Goal: Information Seeking & Learning: Learn about a topic

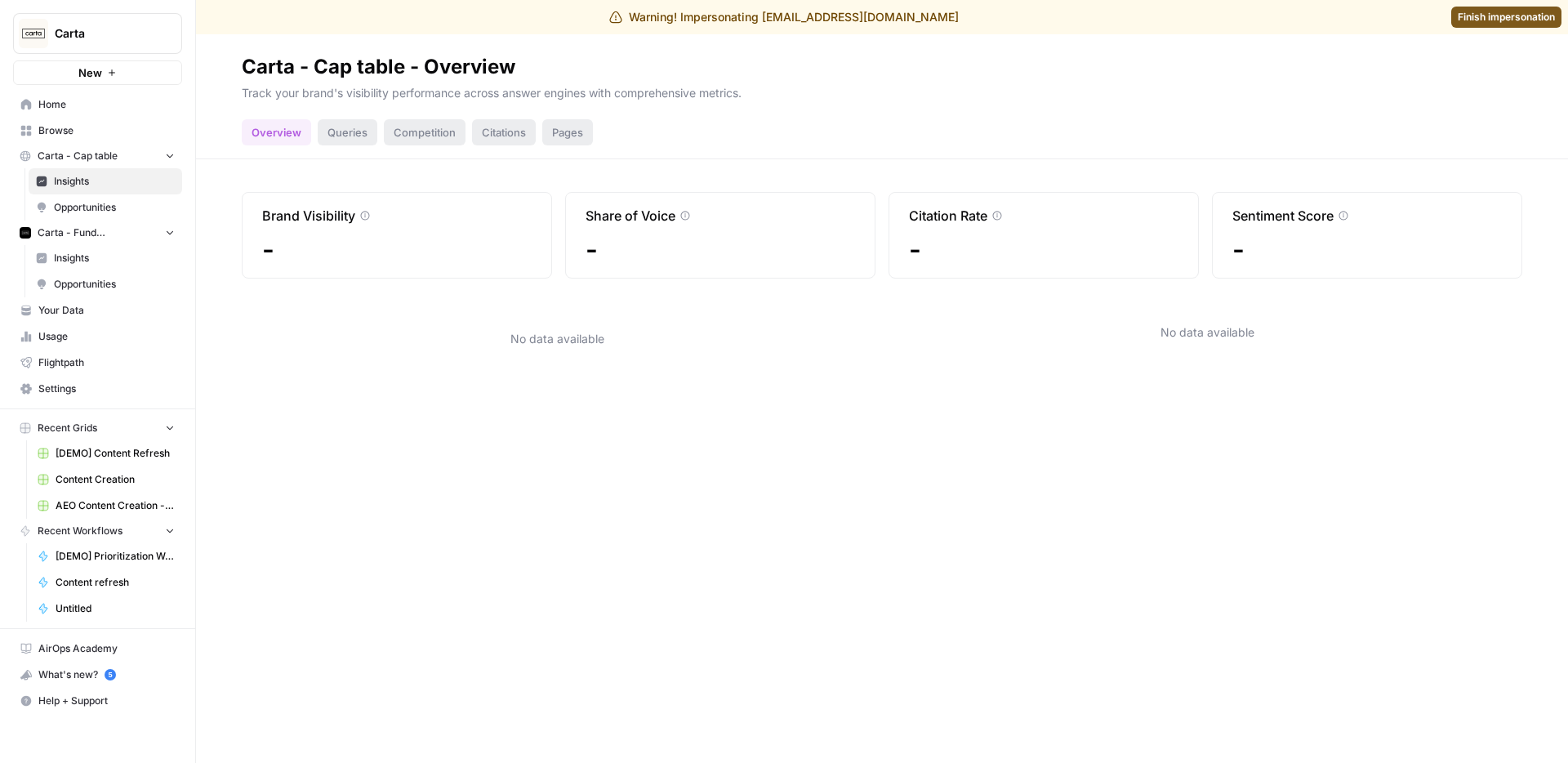
click at [134, 253] on span "Insights" at bounding box center [114, 258] width 121 height 15
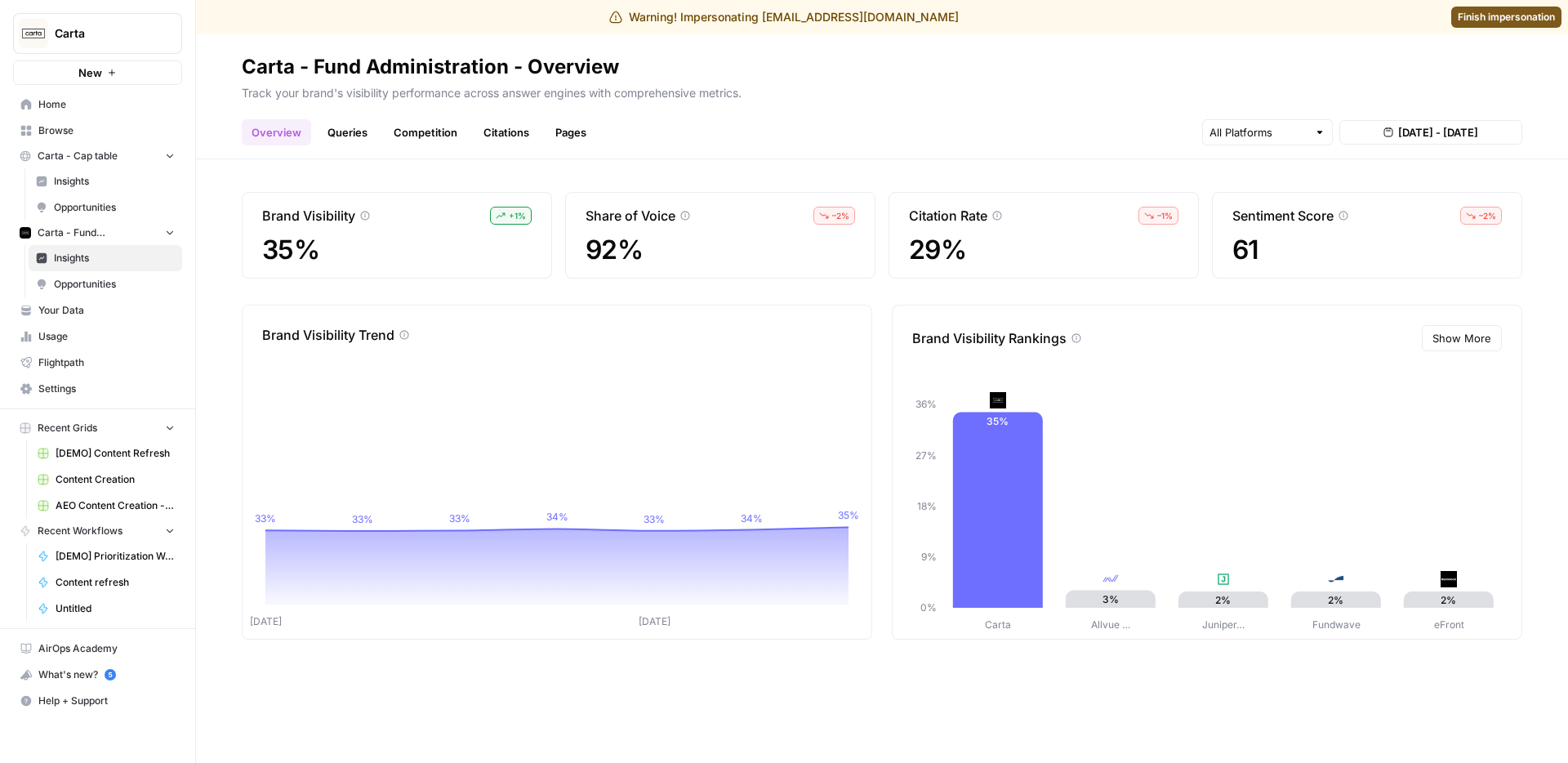
click at [93, 176] on span "Insights" at bounding box center [114, 181] width 121 height 15
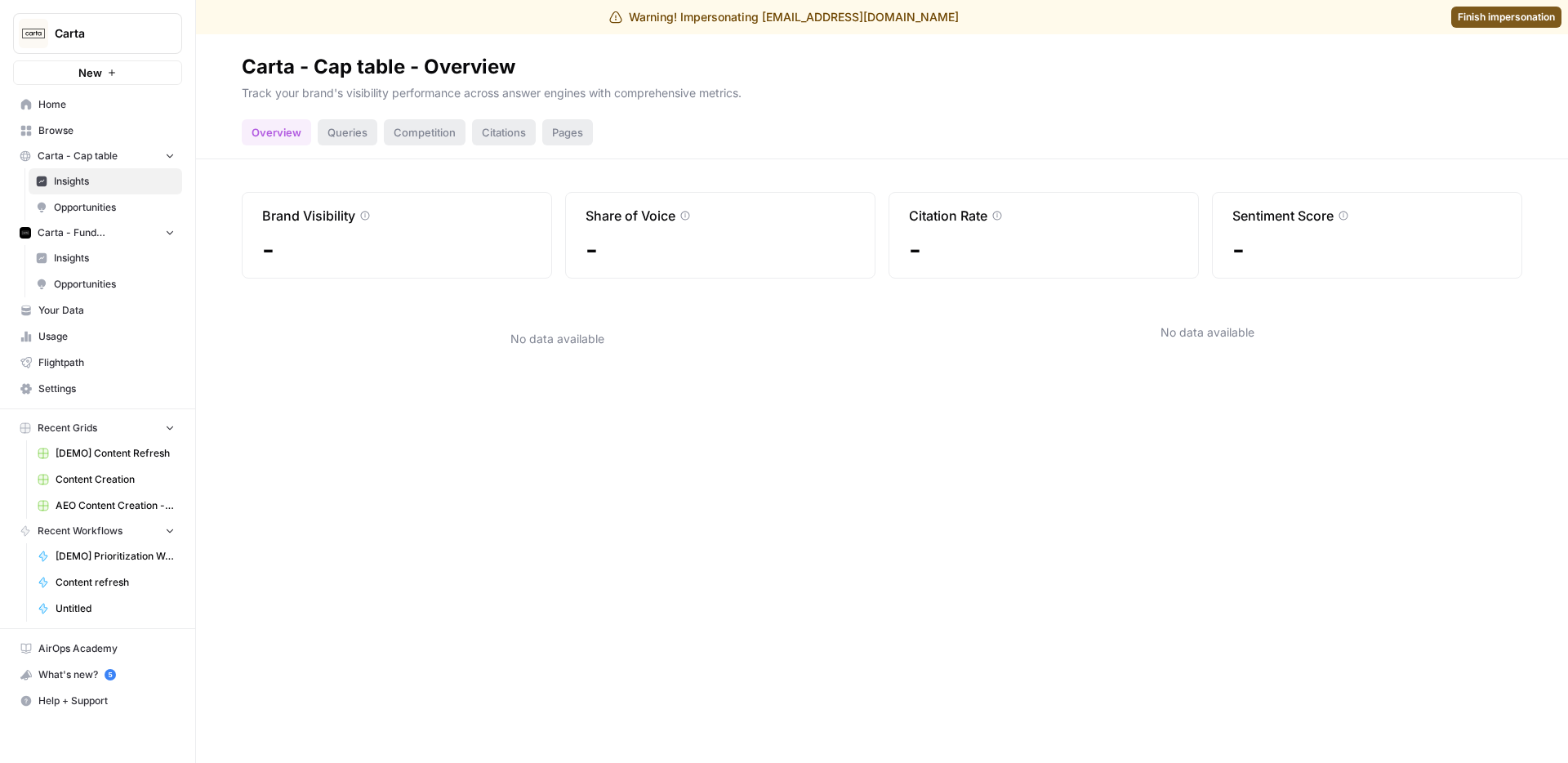
click at [105, 251] on span "Insights" at bounding box center [114, 258] width 121 height 15
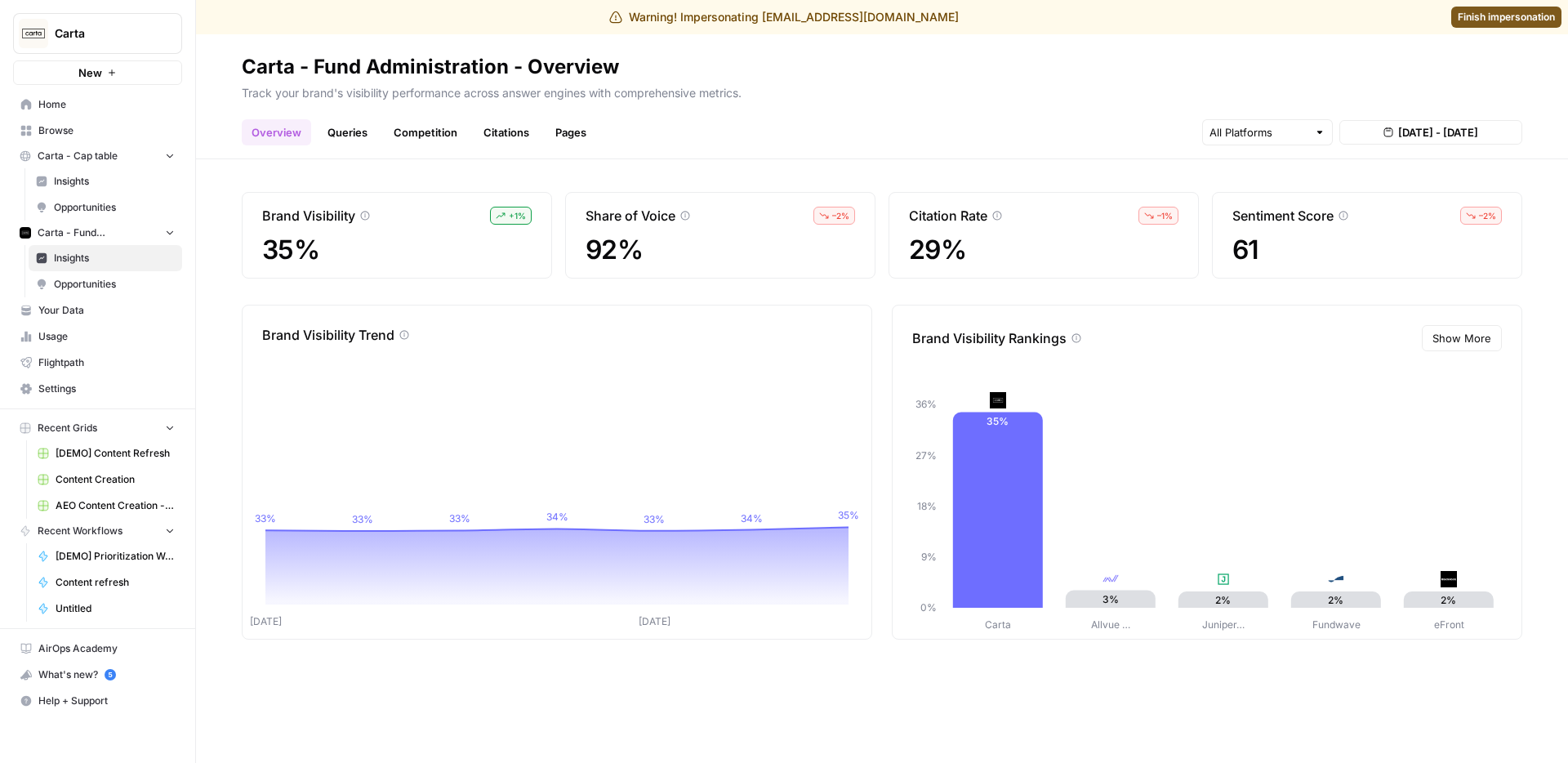
click at [341, 133] on link "Queries" at bounding box center [347, 132] width 59 height 26
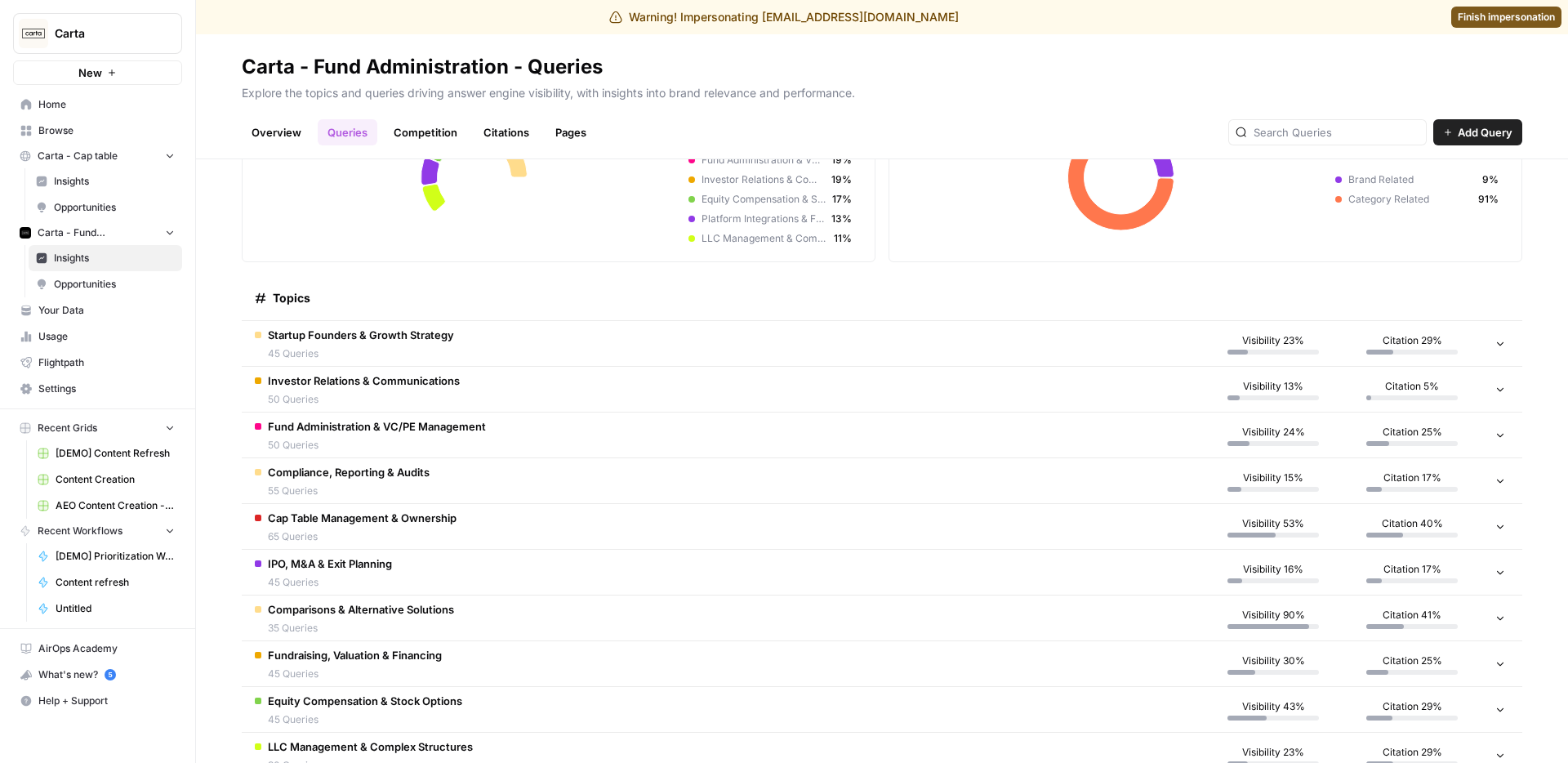
scroll to position [220, 0]
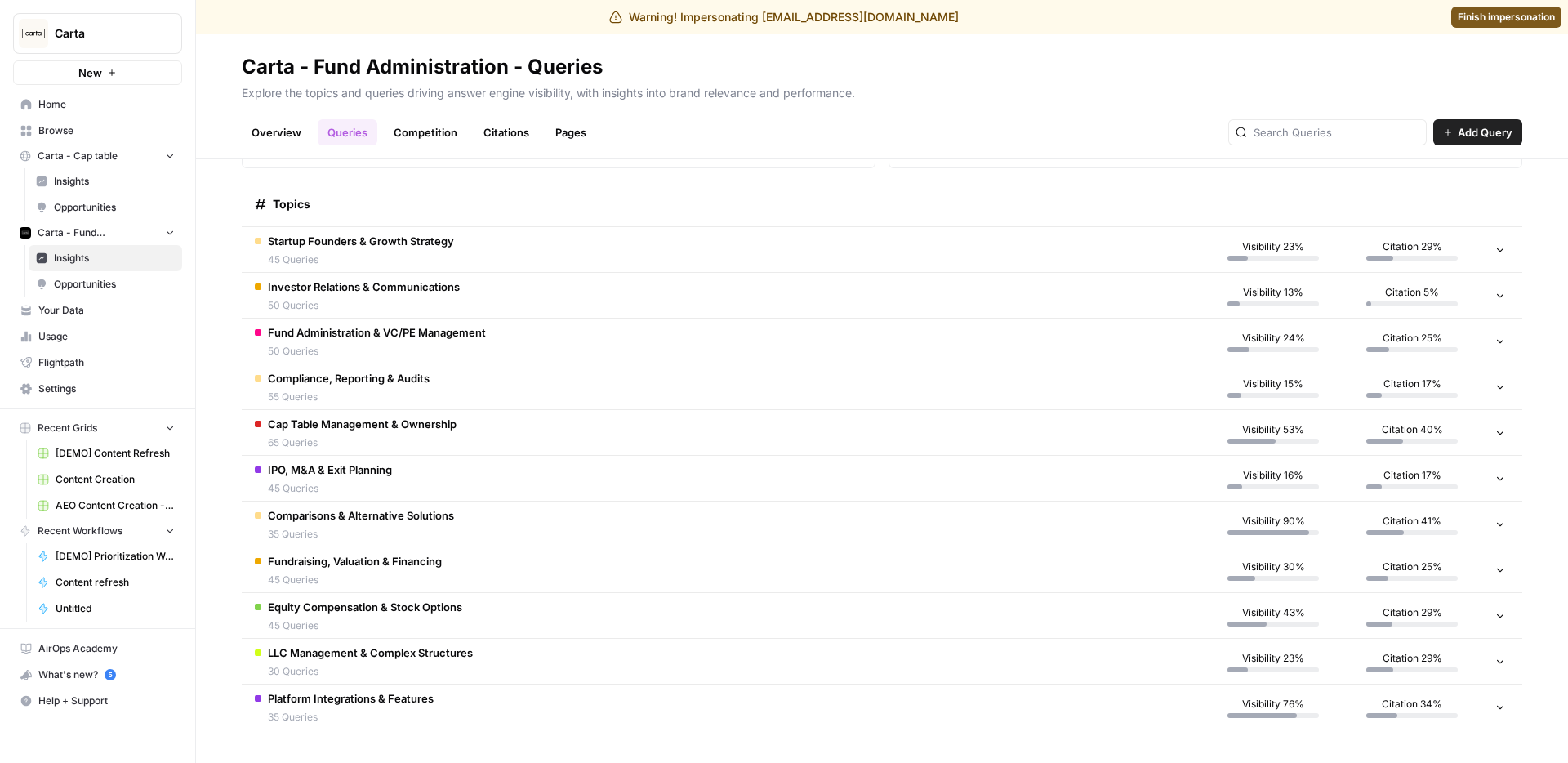
click at [92, 184] on span "Insights" at bounding box center [114, 181] width 121 height 15
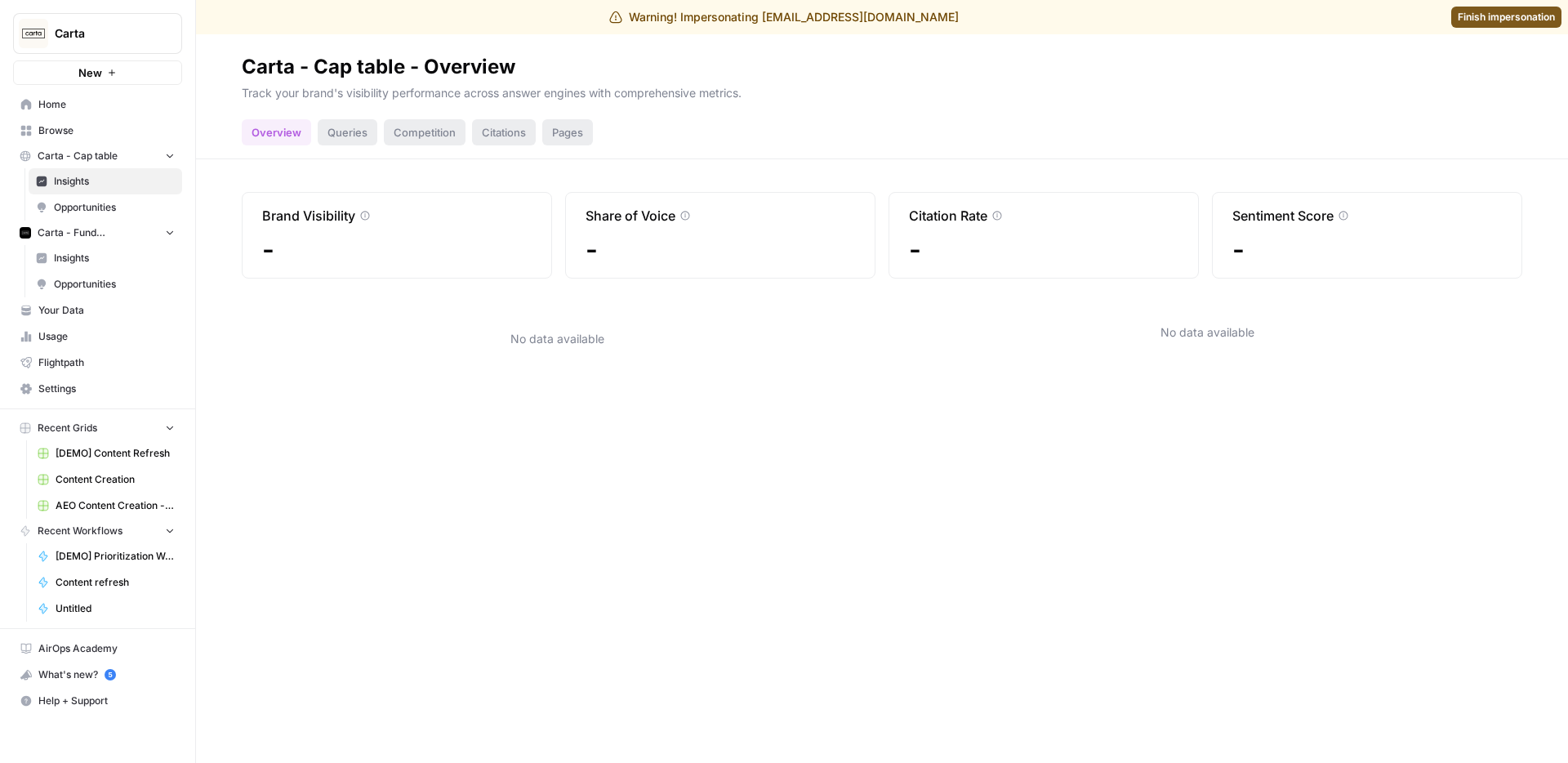
click at [346, 133] on div "Queries" at bounding box center [347, 132] width 59 height 26
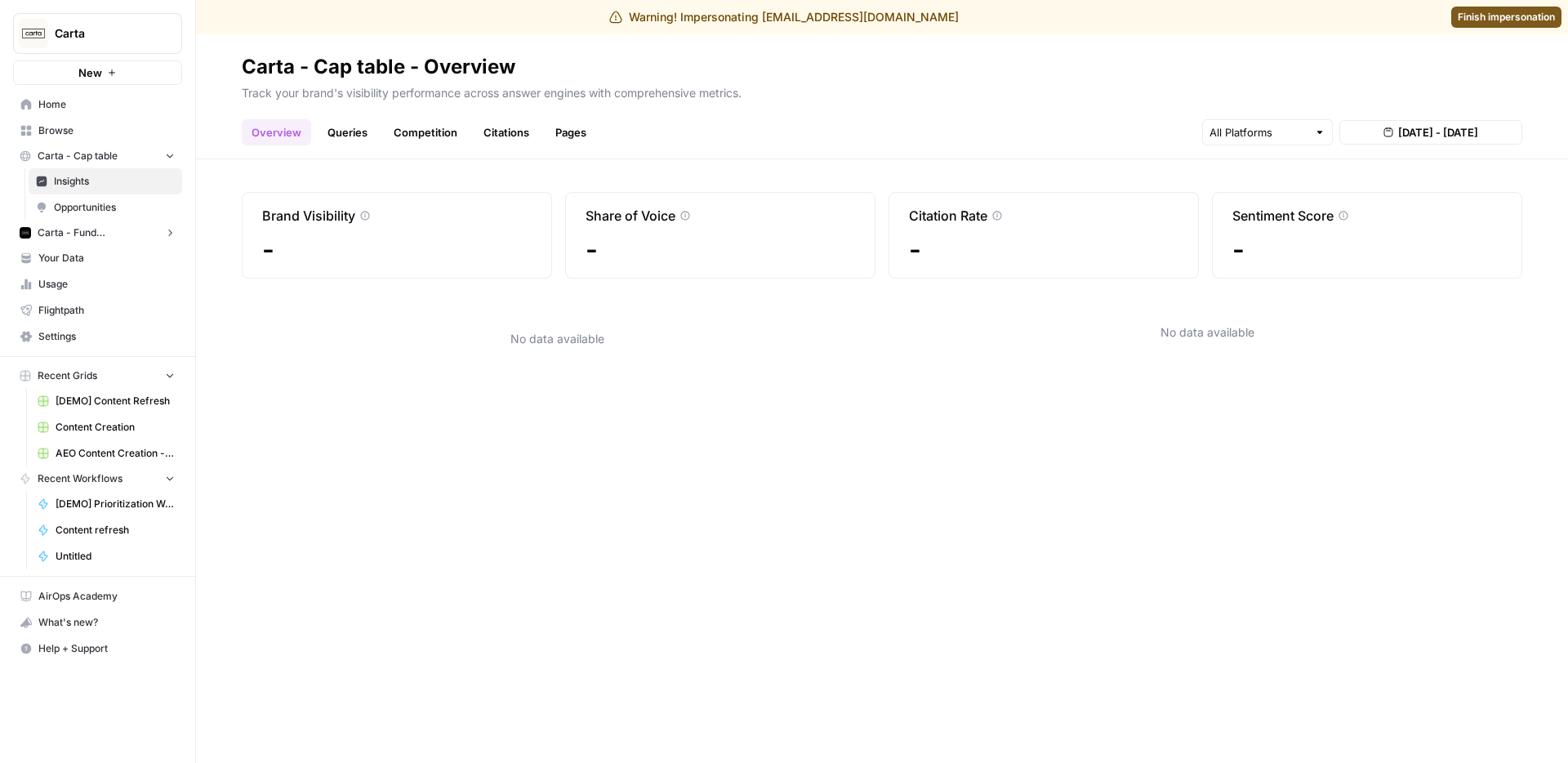
click at [340, 127] on link "Queries" at bounding box center [347, 132] width 59 height 26
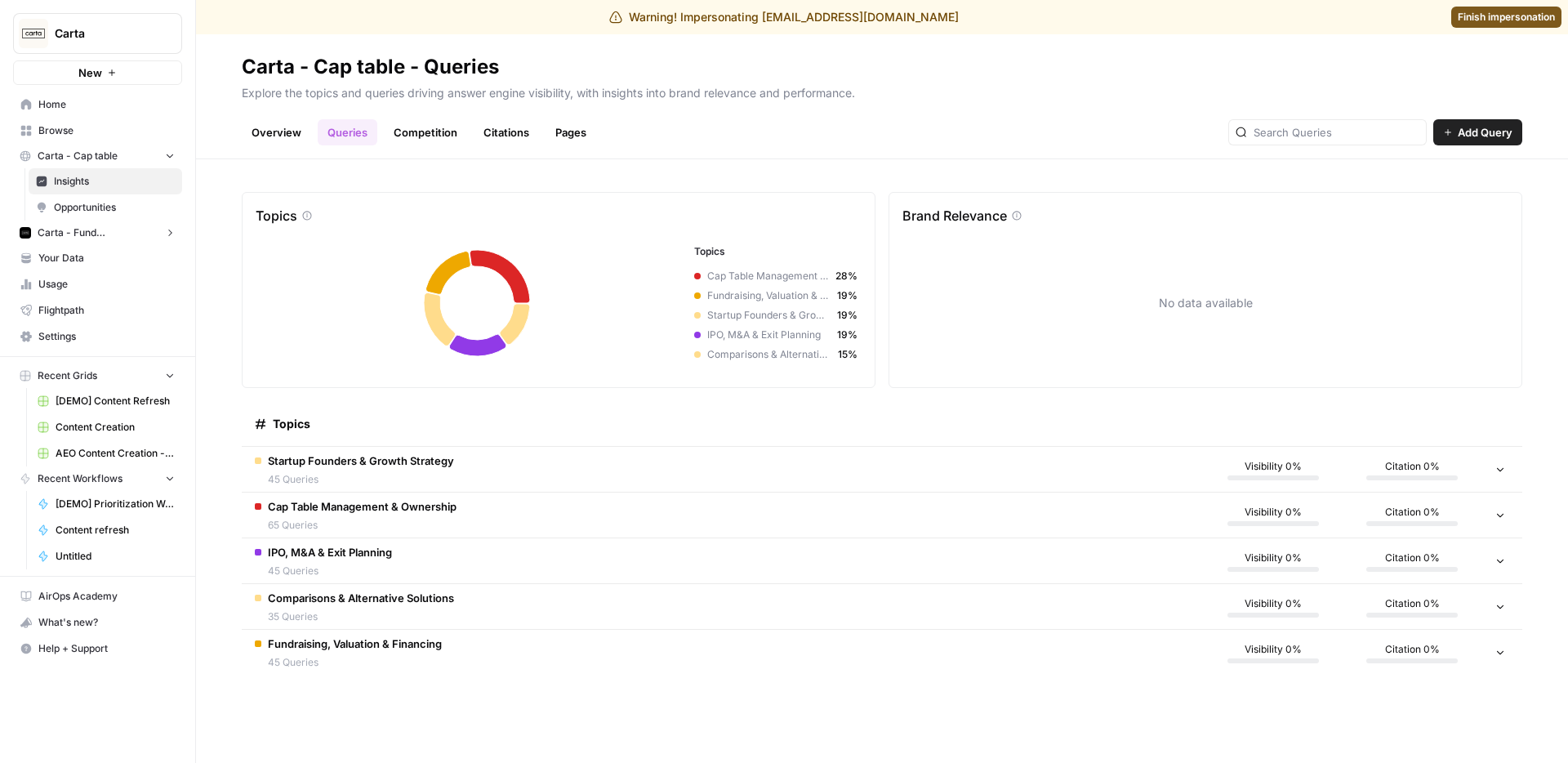
click at [294, 130] on link "Overview" at bounding box center [276, 132] width 69 height 26
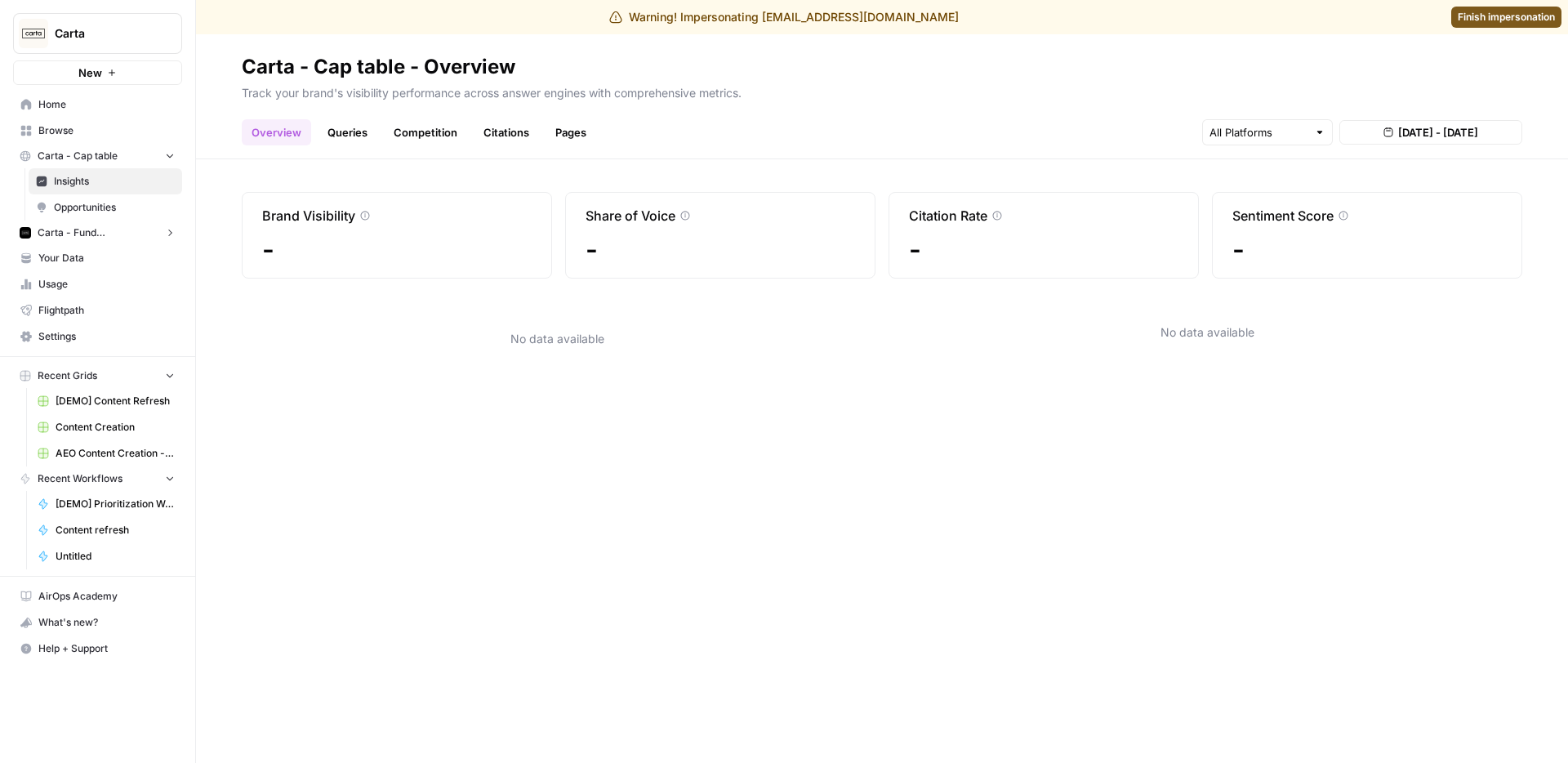
click at [320, 132] on link "Queries" at bounding box center [347, 132] width 59 height 26
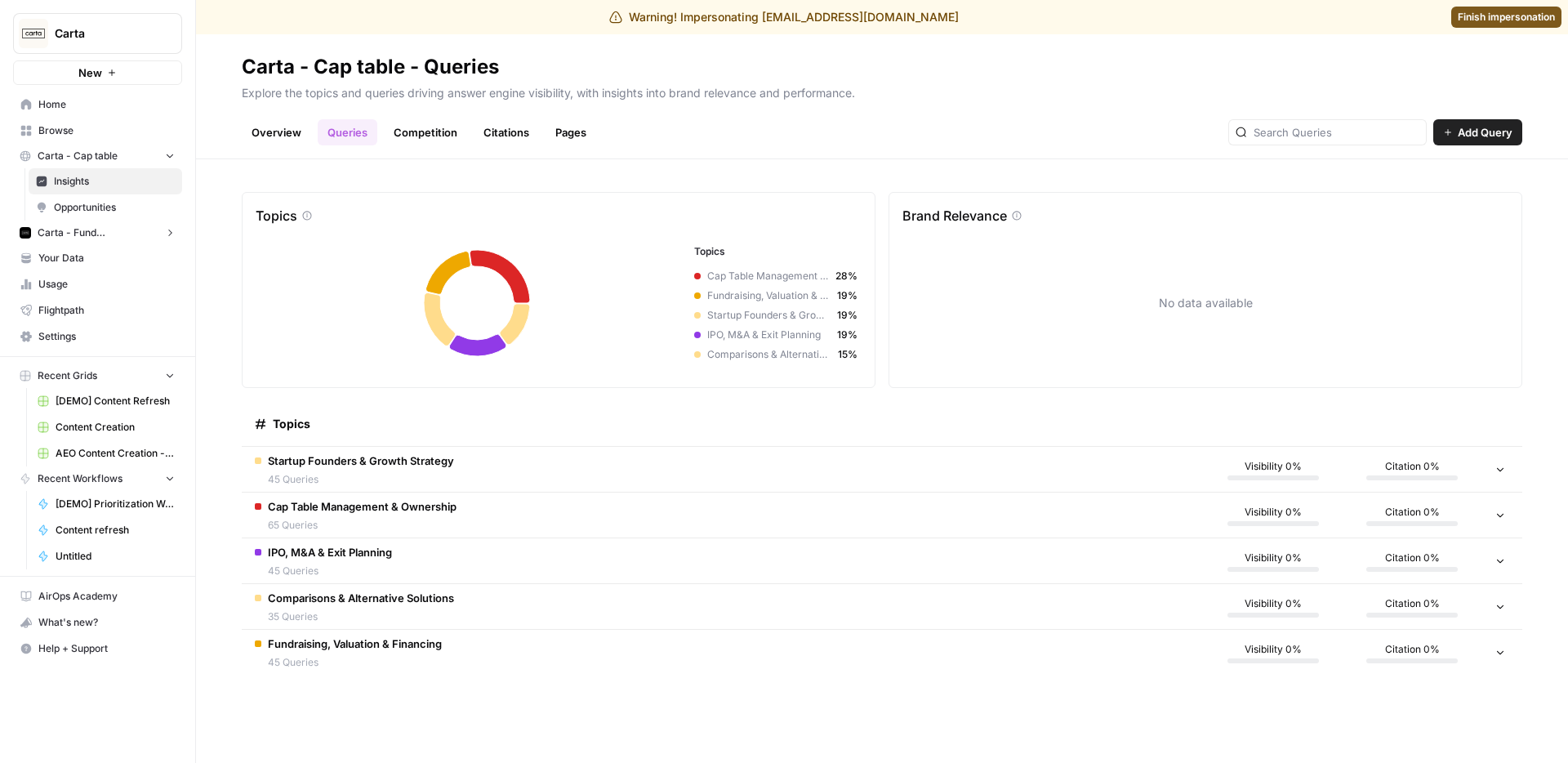
click at [305, 465] on span "Startup Founders & Growth Strategy" at bounding box center [361, 461] width 186 height 16
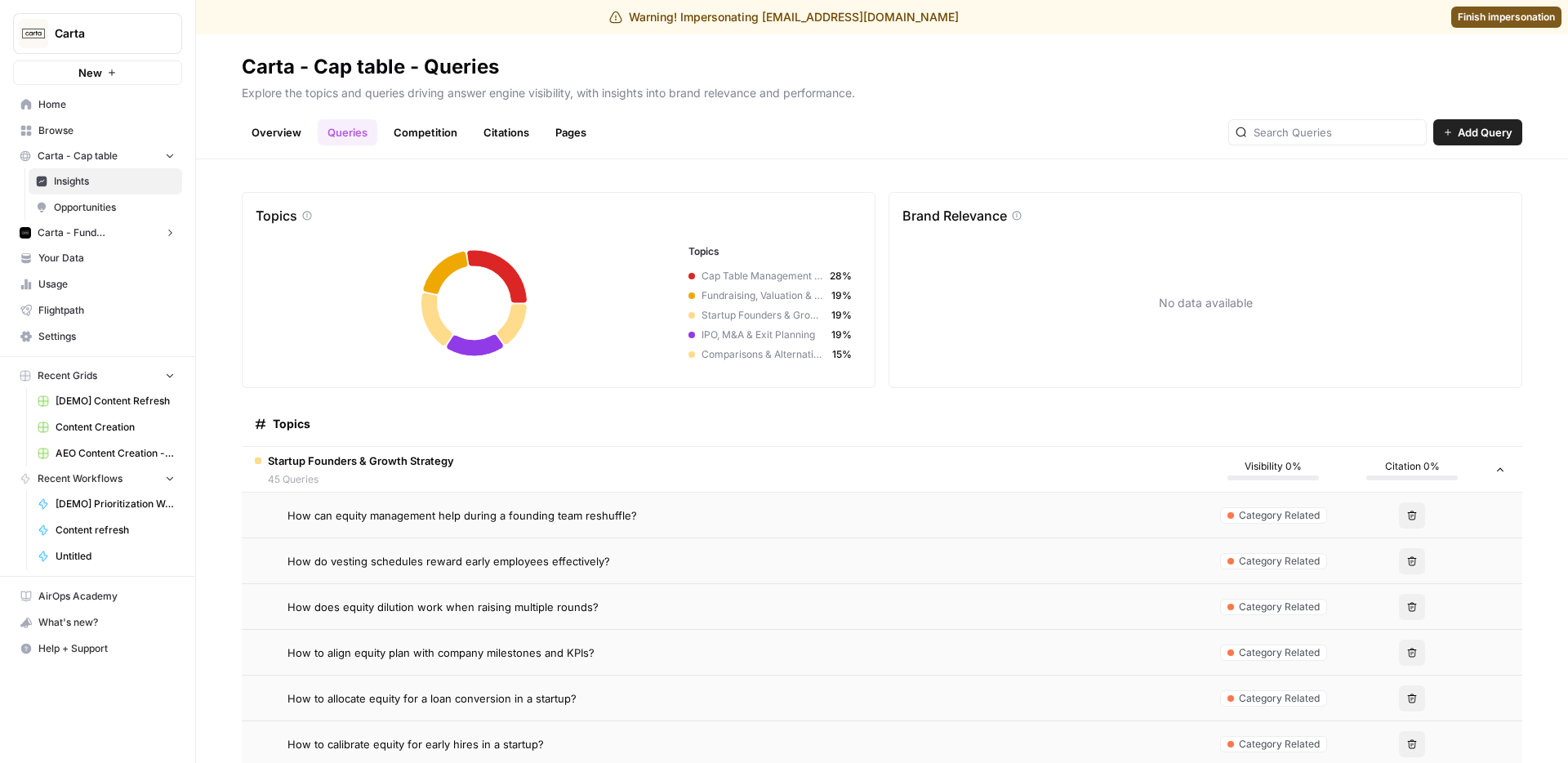
click at [305, 465] on span "Startup Founders & Growth Strategy" at bounding box center [361, 461] width 186 height 16
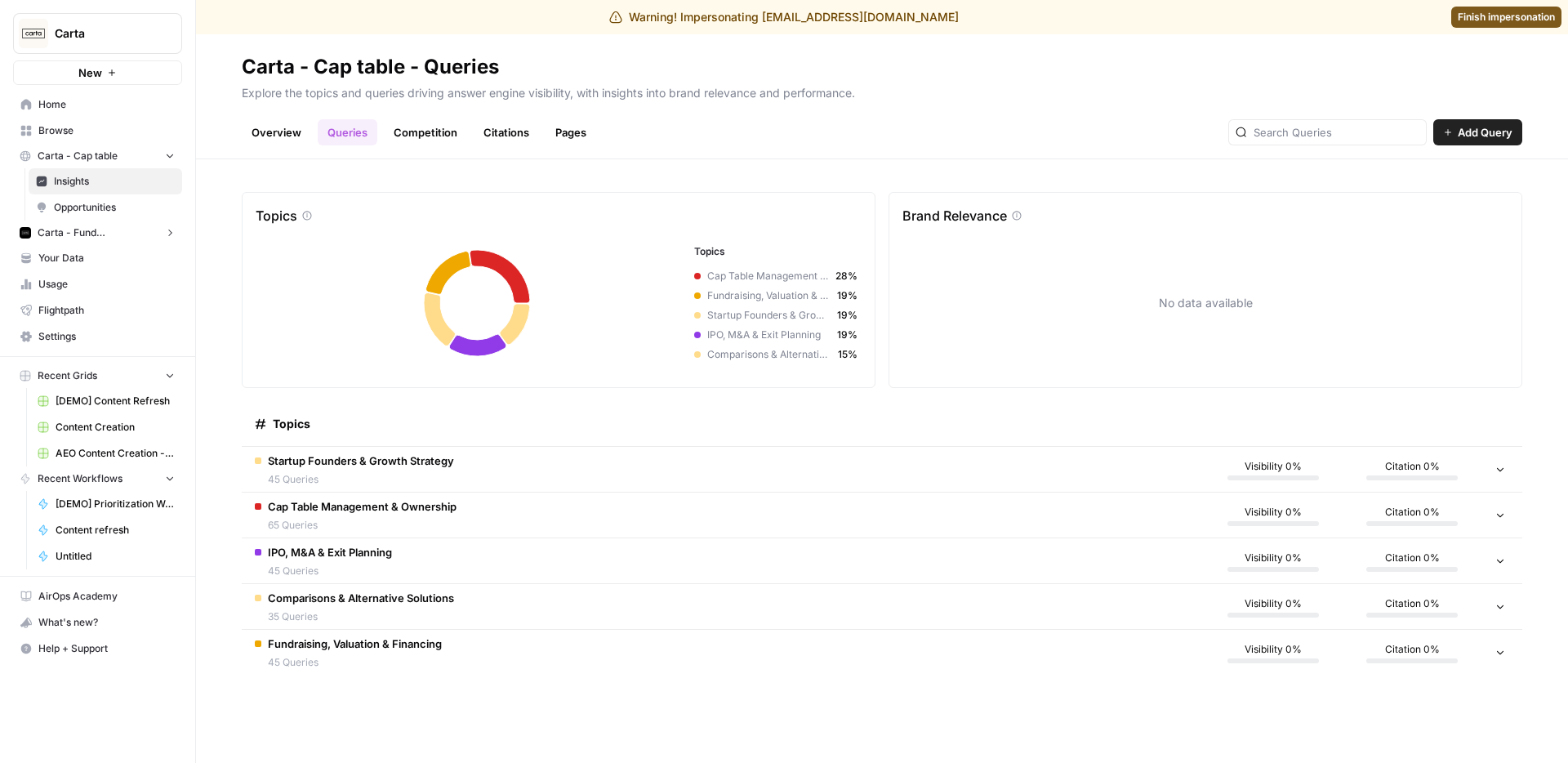
click at [304, 531] on span "65 Queries" at bounding box center [362, 525] width 189 height 15
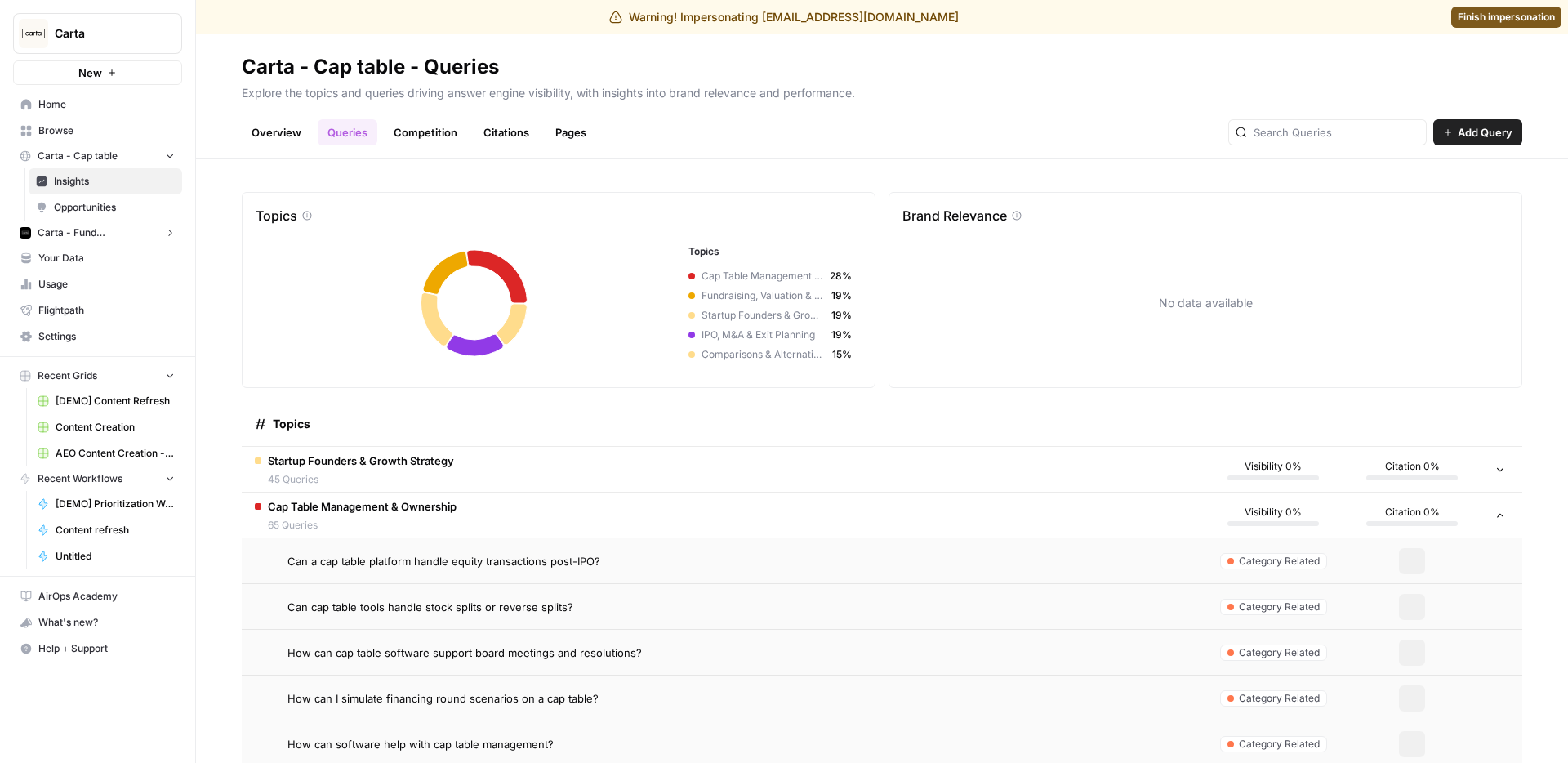
click at [304, 531] on span "65 Queries" at bounding box center [362, 525] width 189 height 15
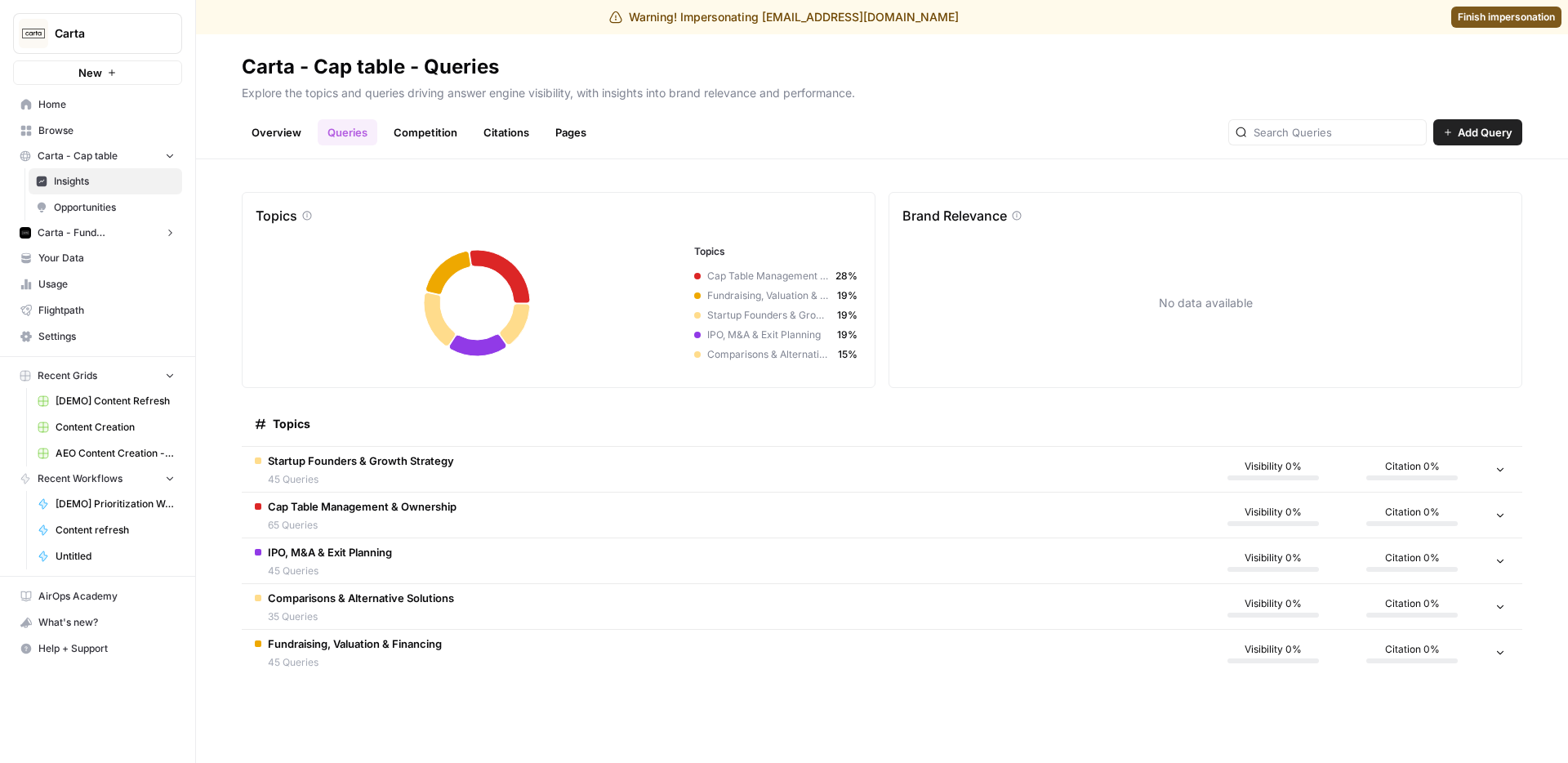
click at [322, 607] on div "Comparisons & Alternative Solutions 35 Queries" at bounding box center [361, 607] width 186 height 35
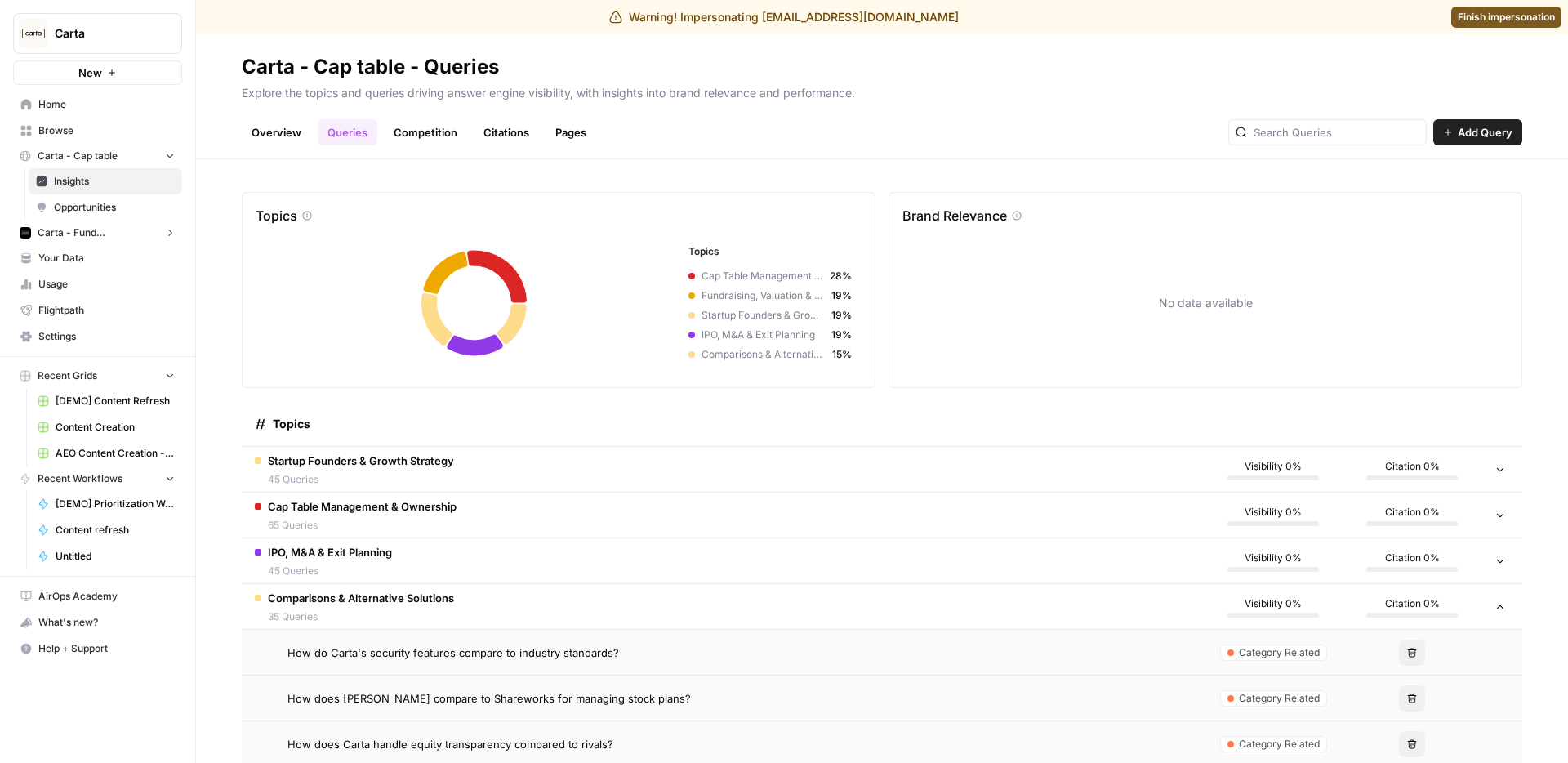
click at [323, 605] on div "Comparisons & Alternative Solutions 35 Queries" at bounding box center [361, 607] width 186 height 35
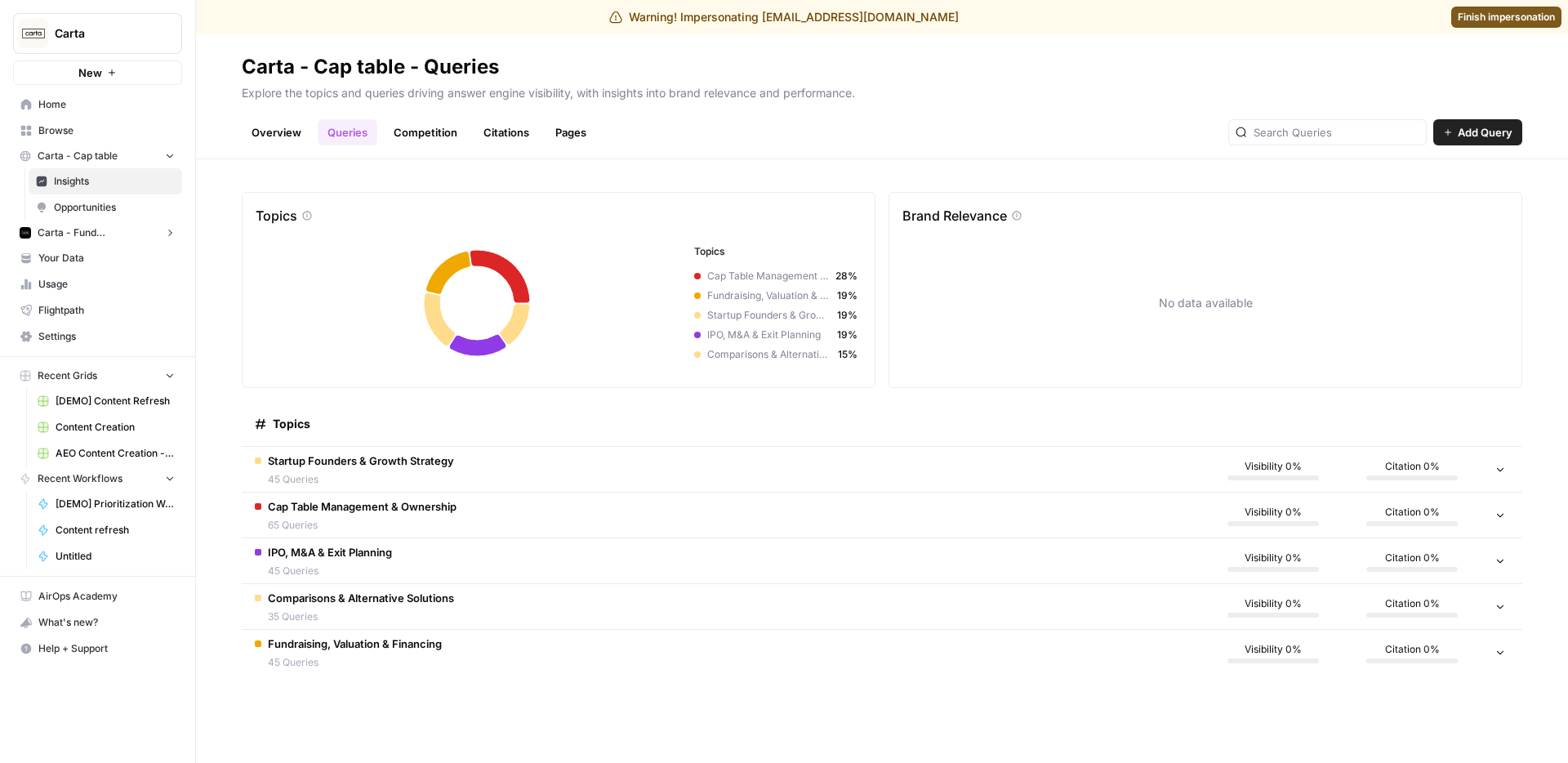
click at [350, 656] on span "45 Queries" at bounding box center [354, 663] width 174 height 15
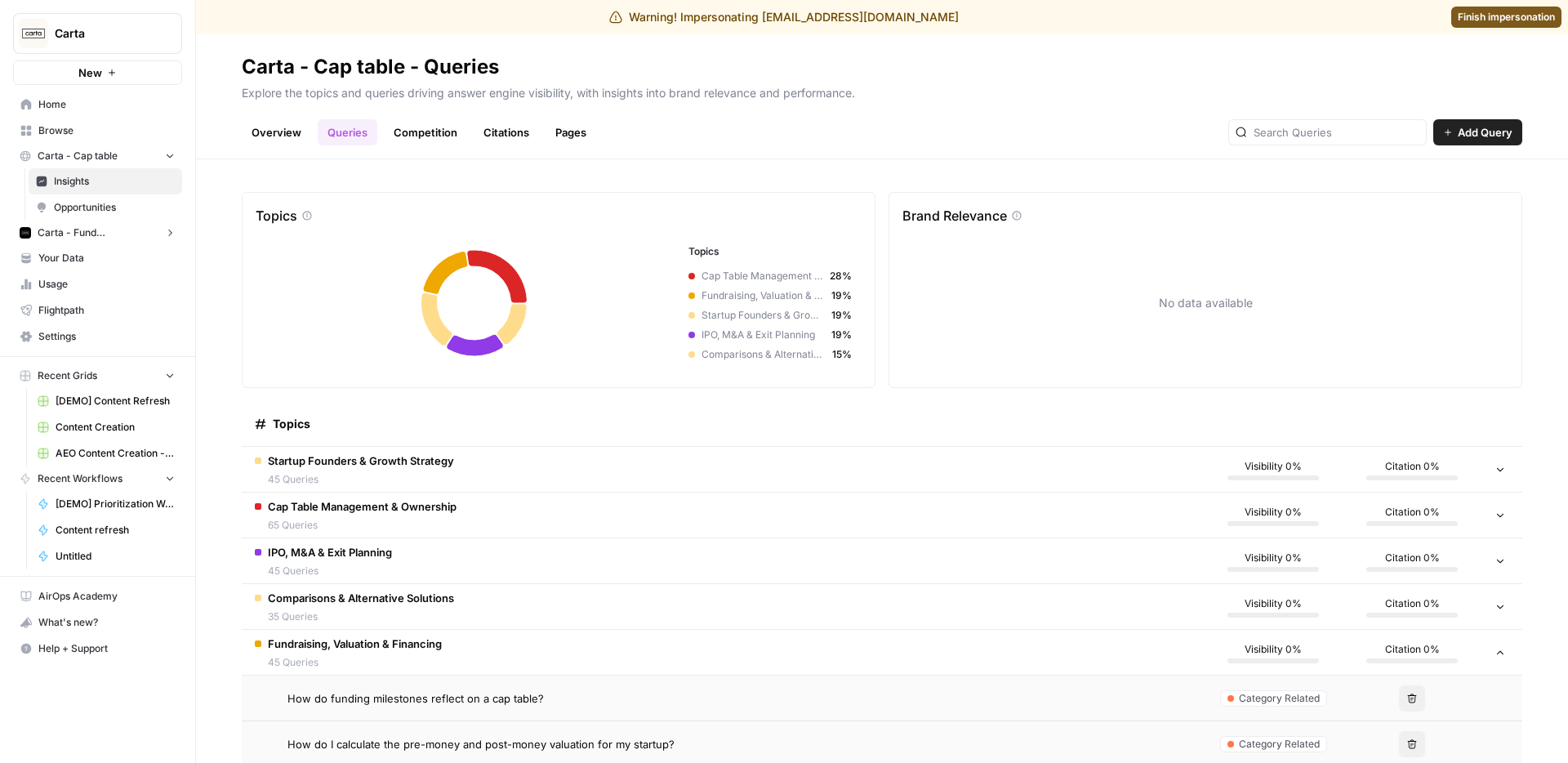
click at [350, 655] on span "45 Queries" at bounding box center [354, 663] width 174 height 15
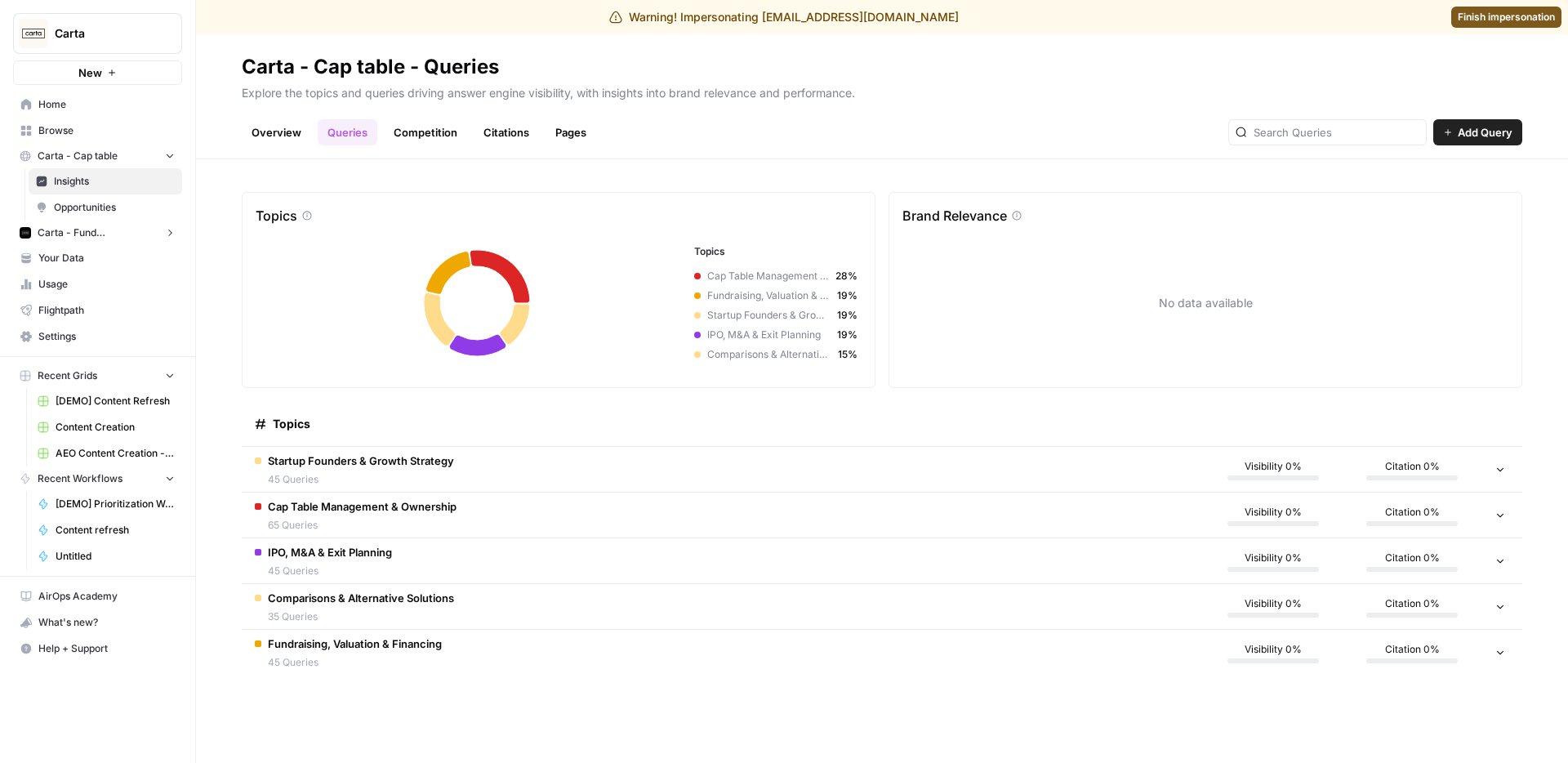
click at [400, 136] on link "Competition" at bounding box center [425, 132] width 83 height 26
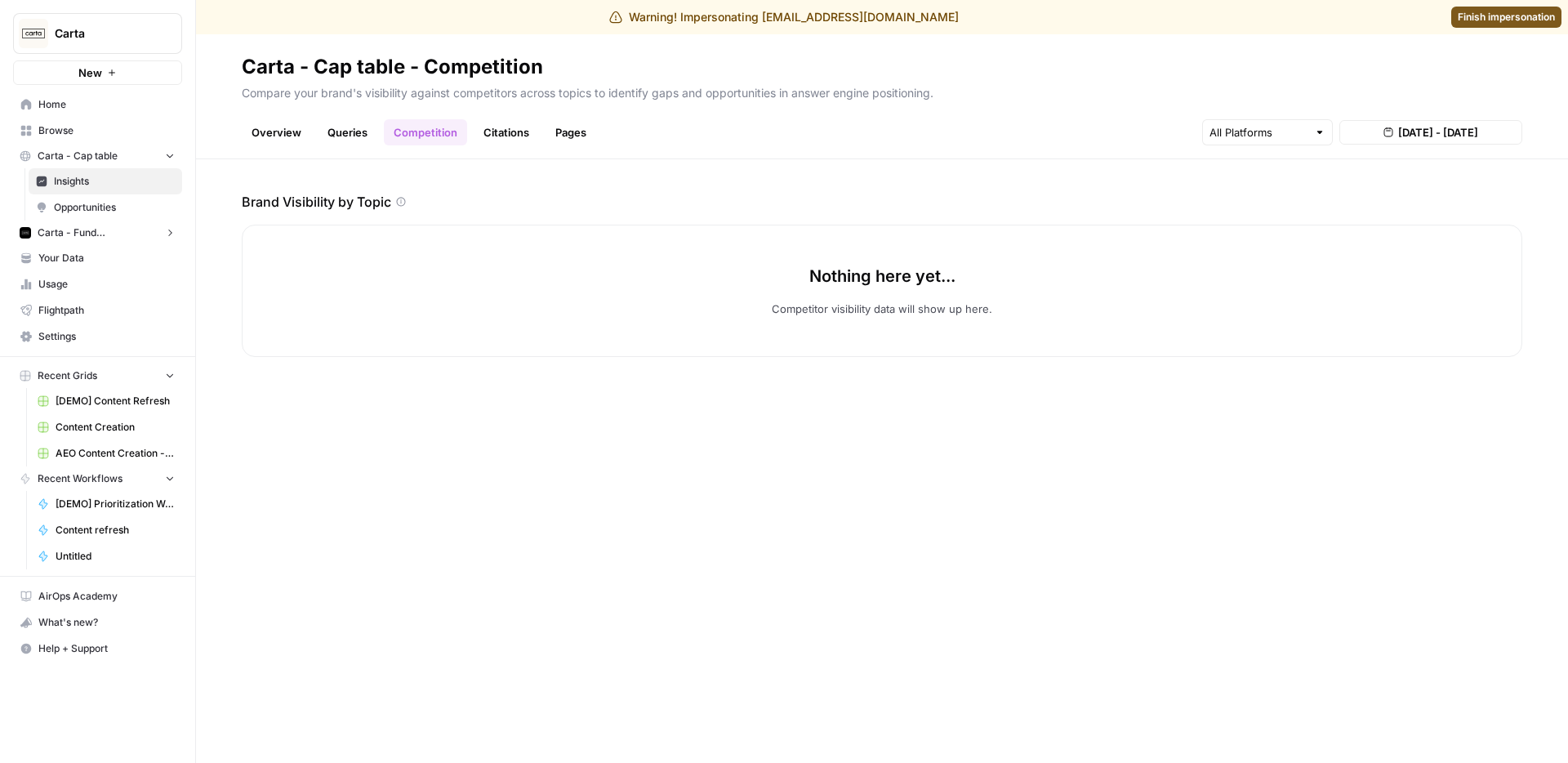
click at [518, 133] on link "Citations" at bounding box center [507, 132] width 66 height 26
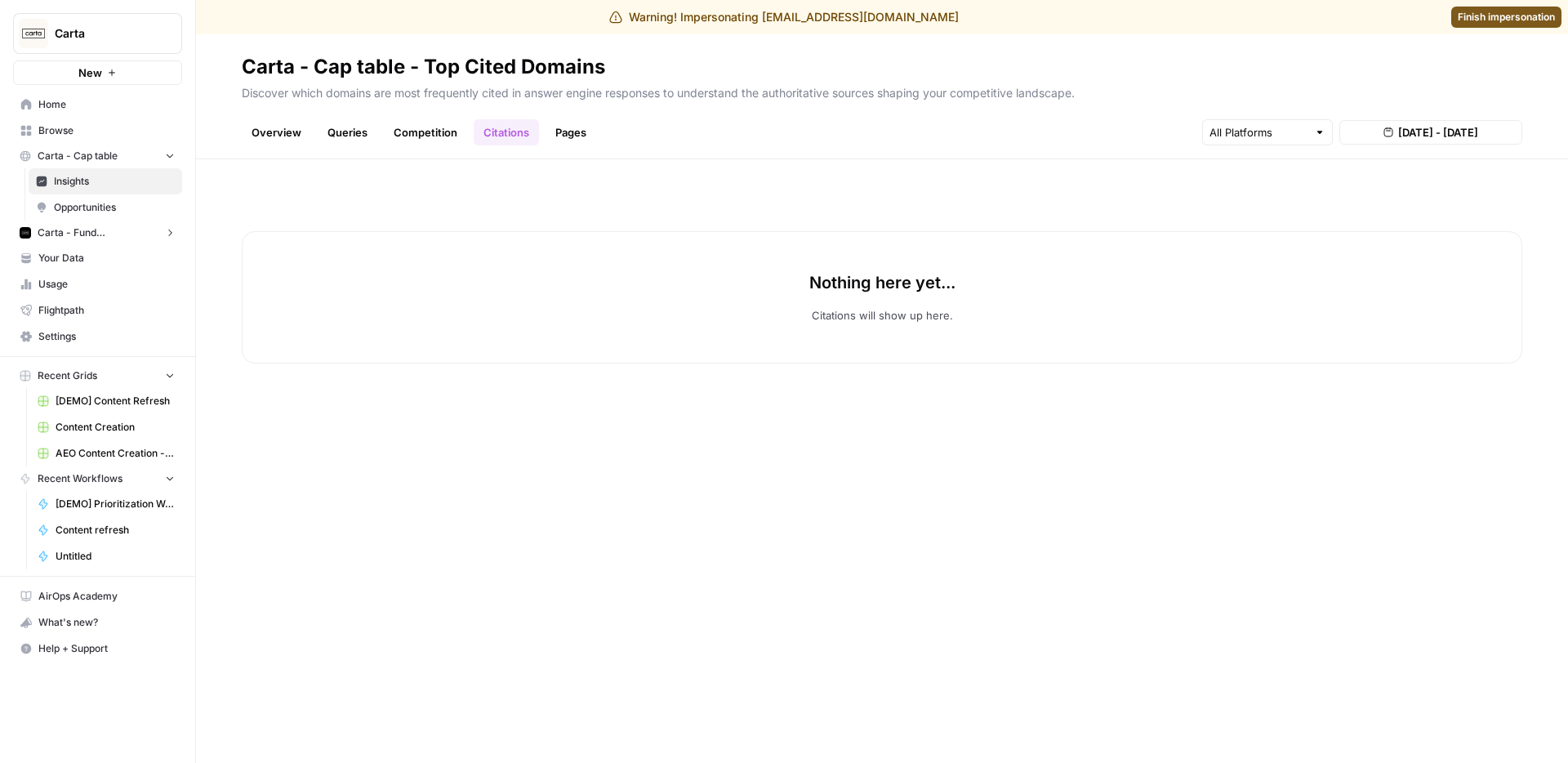
click at [570, 130] on link "Pages" at bounding box center [571, 132] width 51 height 26
click at [265, 129] on link "Overview" at bounding box center [276, 132] width 69 height 26
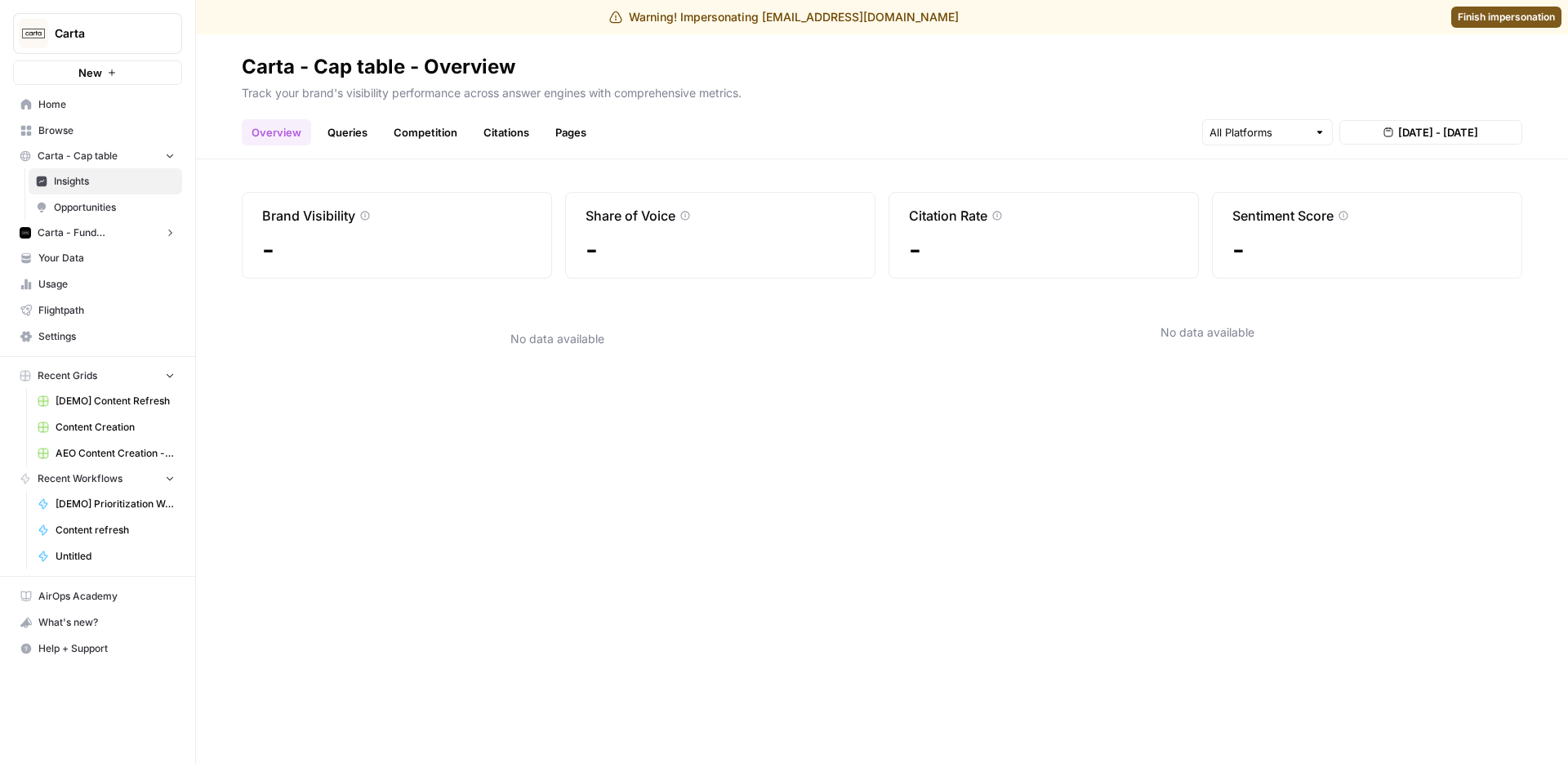
click at [330, 136] on link "Queries" at bounding box center [347, 132] width 59 height 26
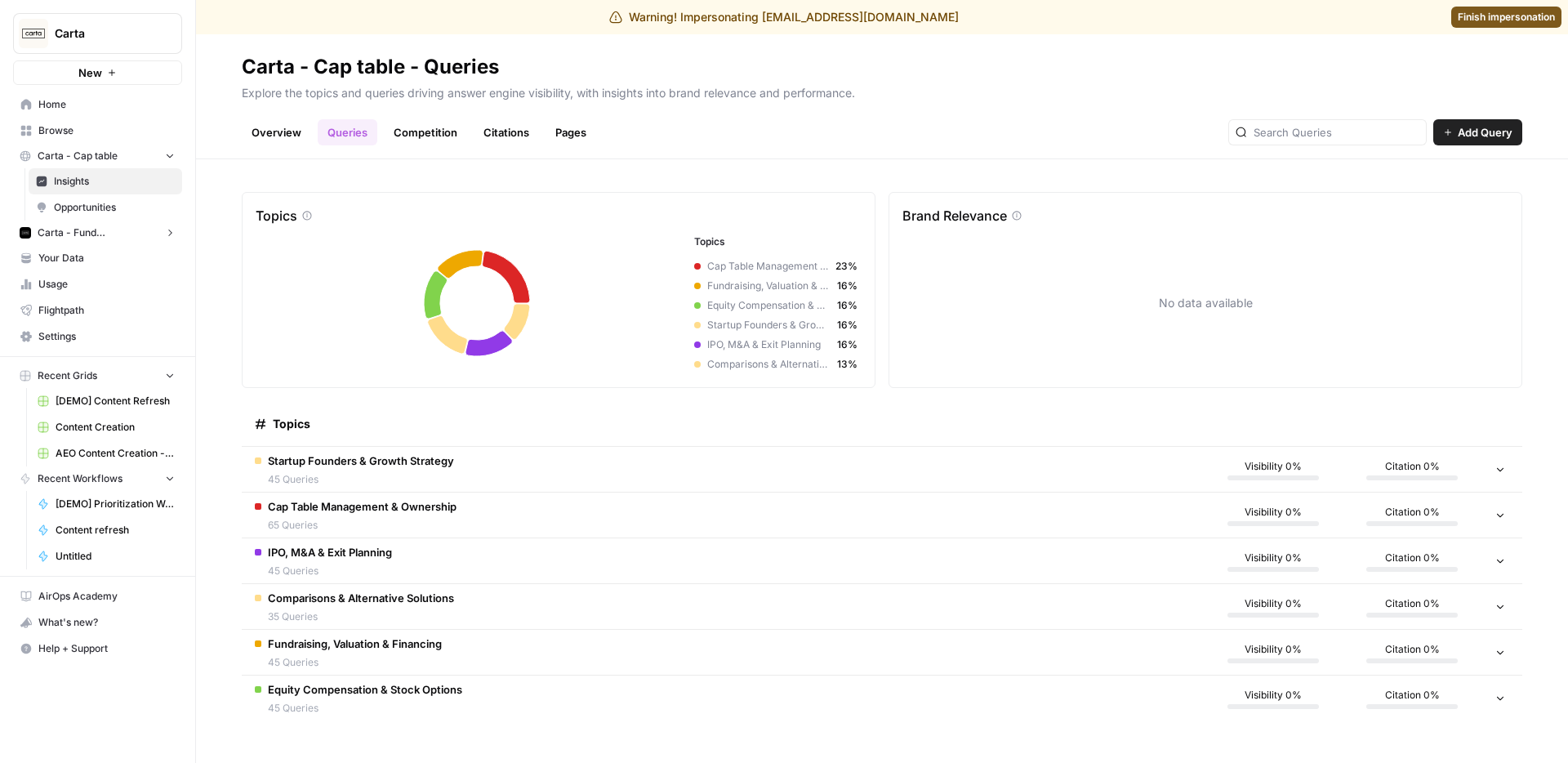
click at [363, 708] on span "45 Queries" at bounding box center [364, 708] width 194 height 15
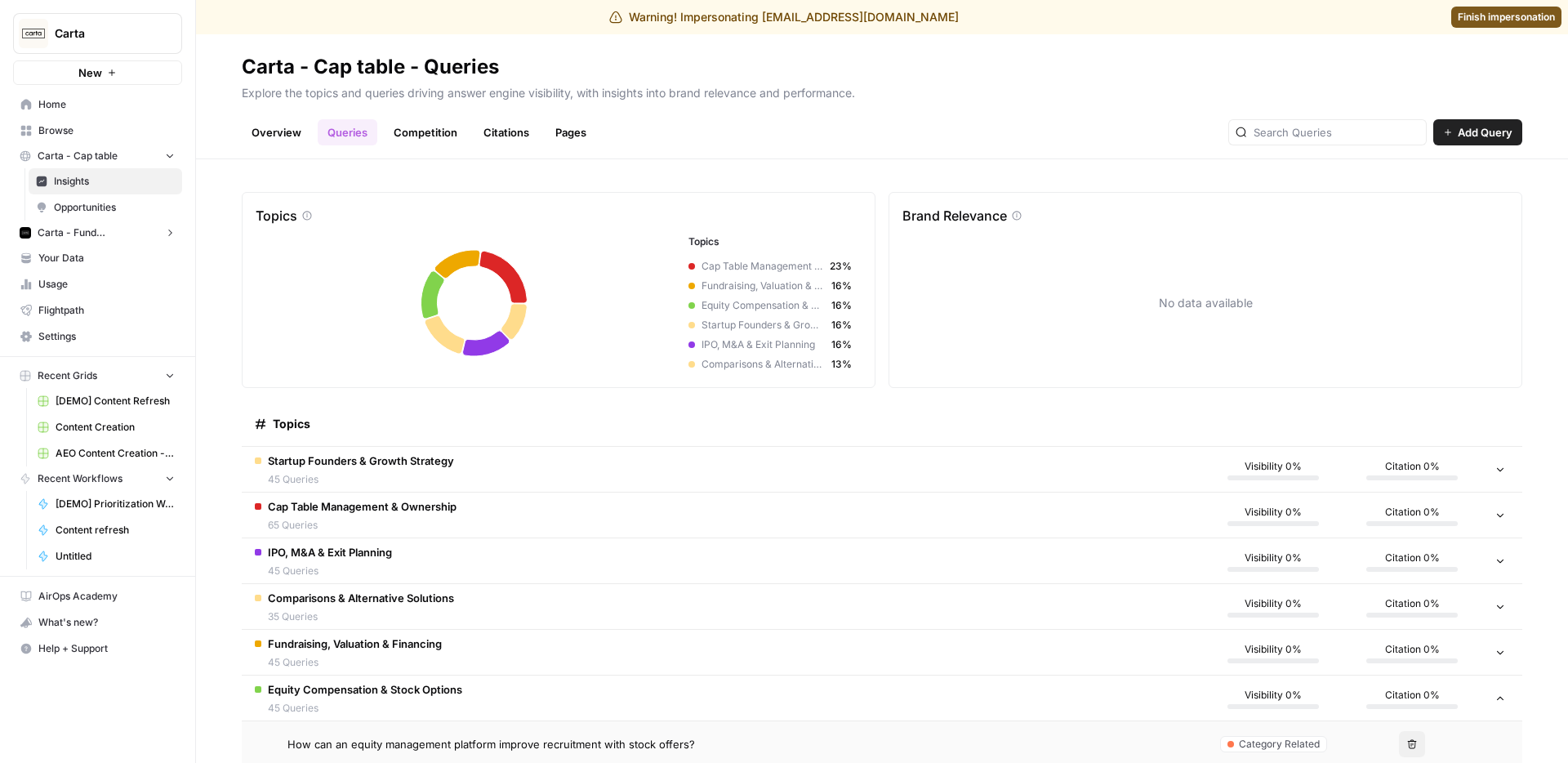
scroll to position [150, 0]
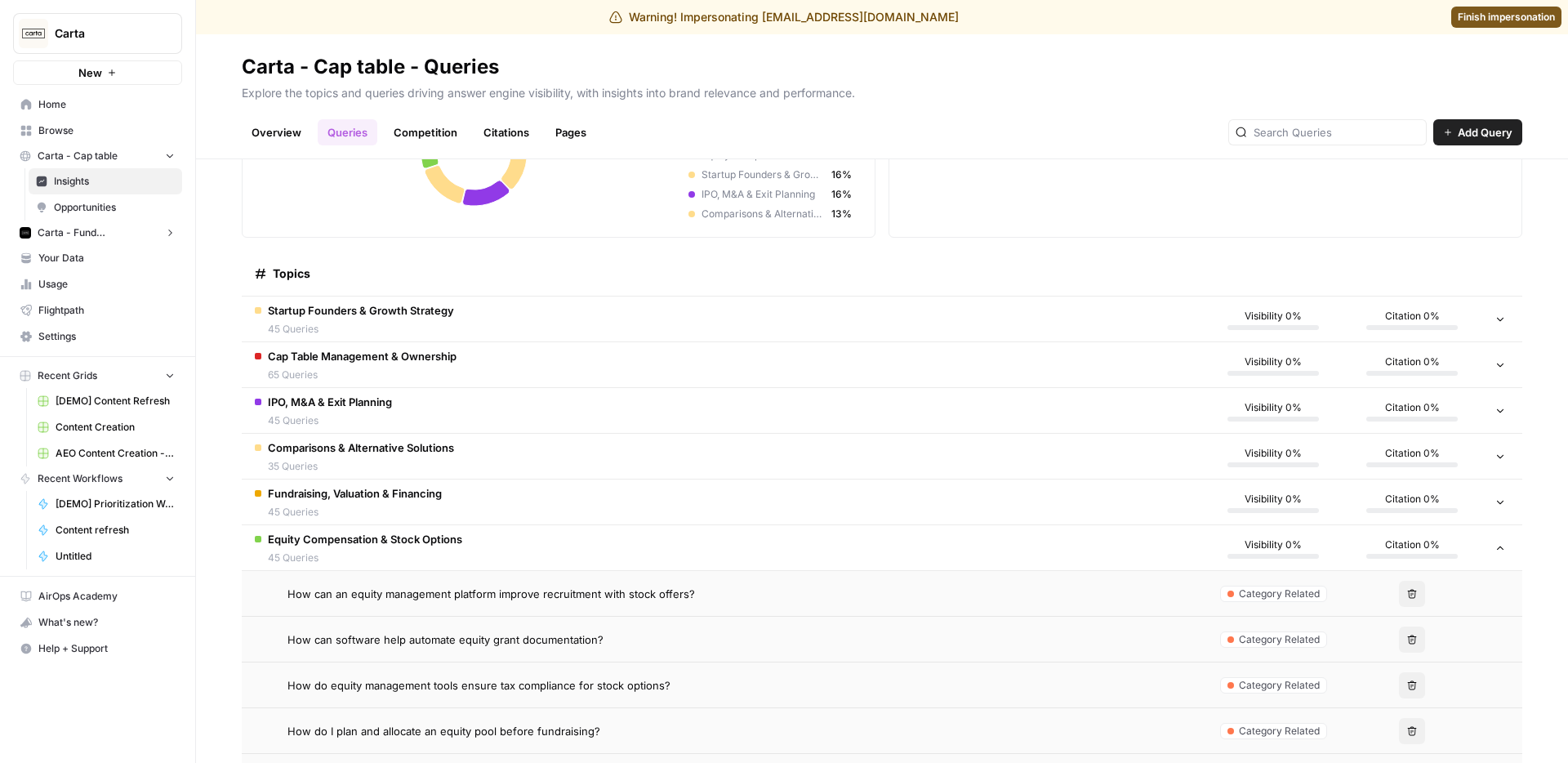
click at [372, 526] on td "Equity Compensation & Stock Options 45 Queries" at bounding box center [723, 548] width 962 height 45
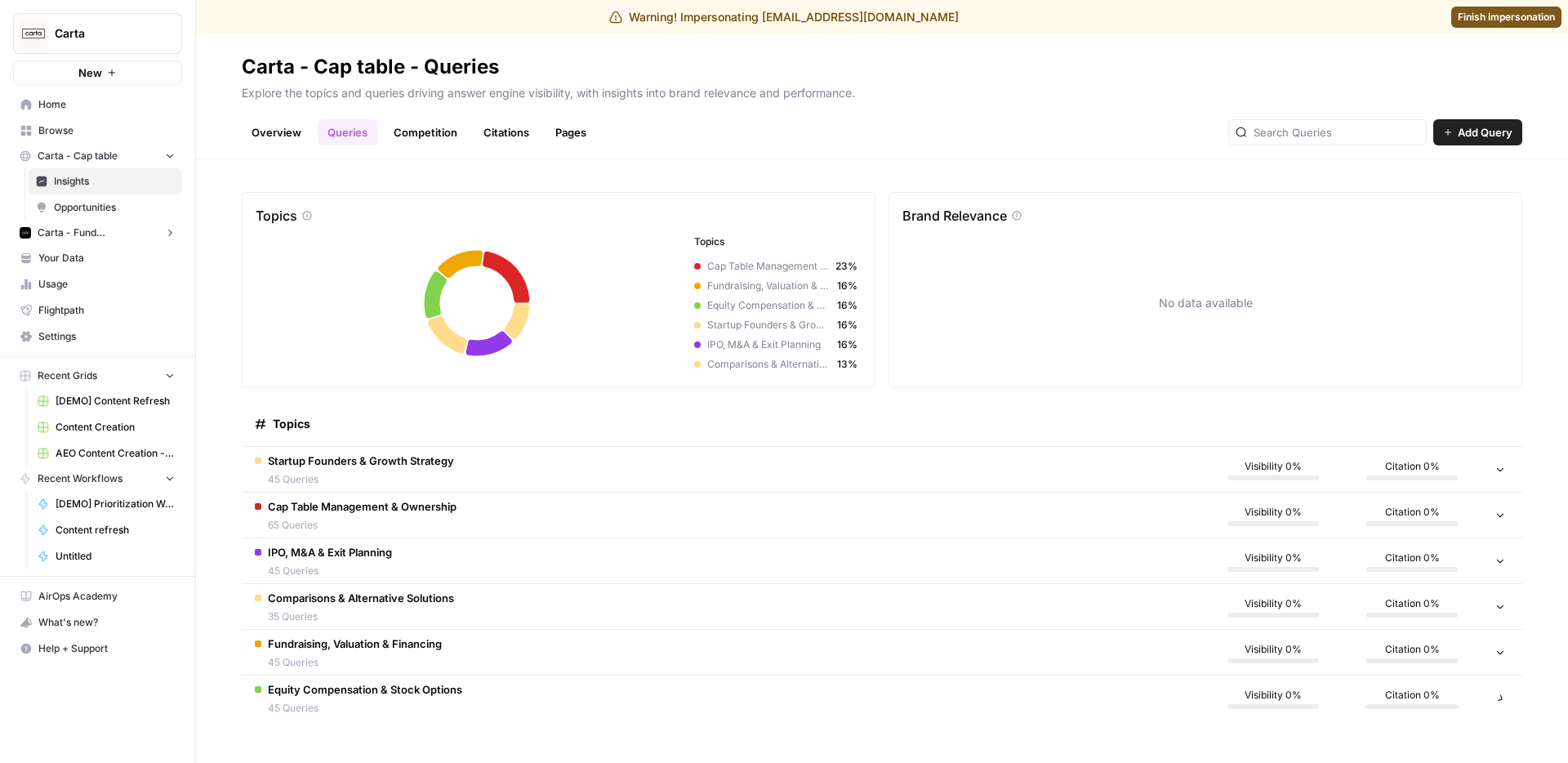
scroll to position [0, 0]
click at [122, 233] on span "Carta - Fund Administration" at bounding box center [97, 232] width 120 height 15
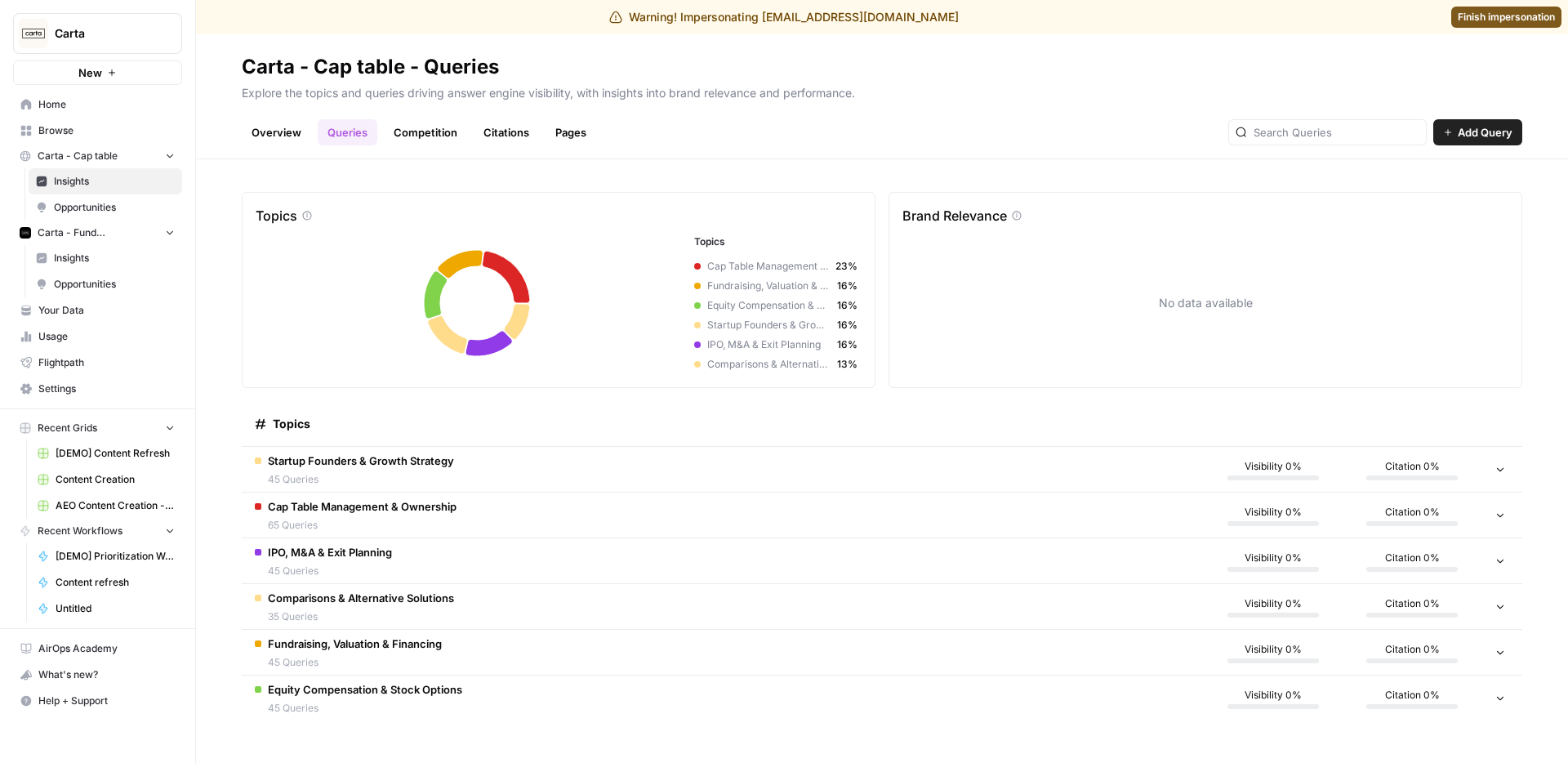
click at [122, 253] on span "Insights" at bounding box center [114, 258] width 121 height 15
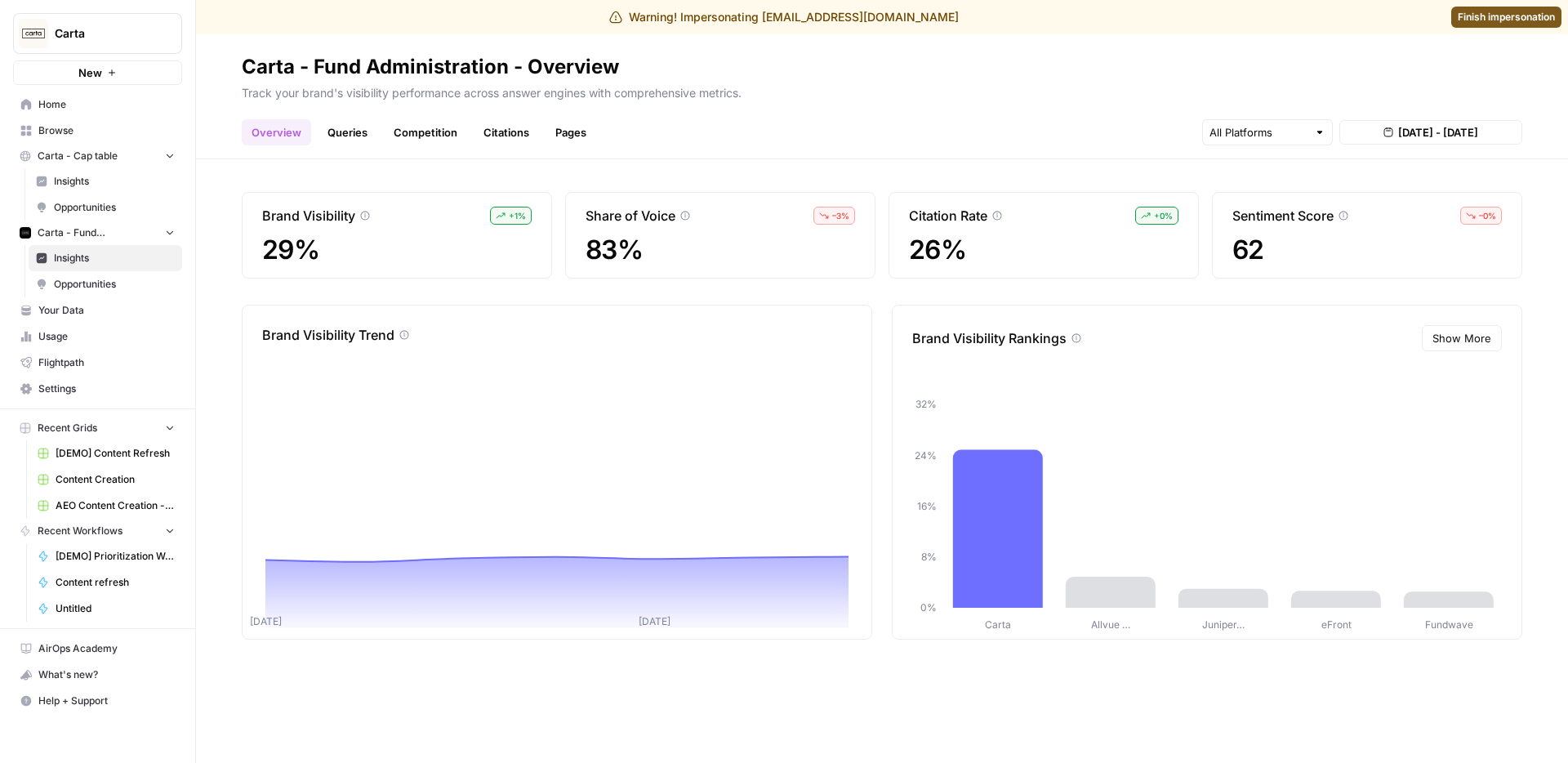
click at [355, 132] on link "Queries" at bounding box center [347, 132] width 59 height 26
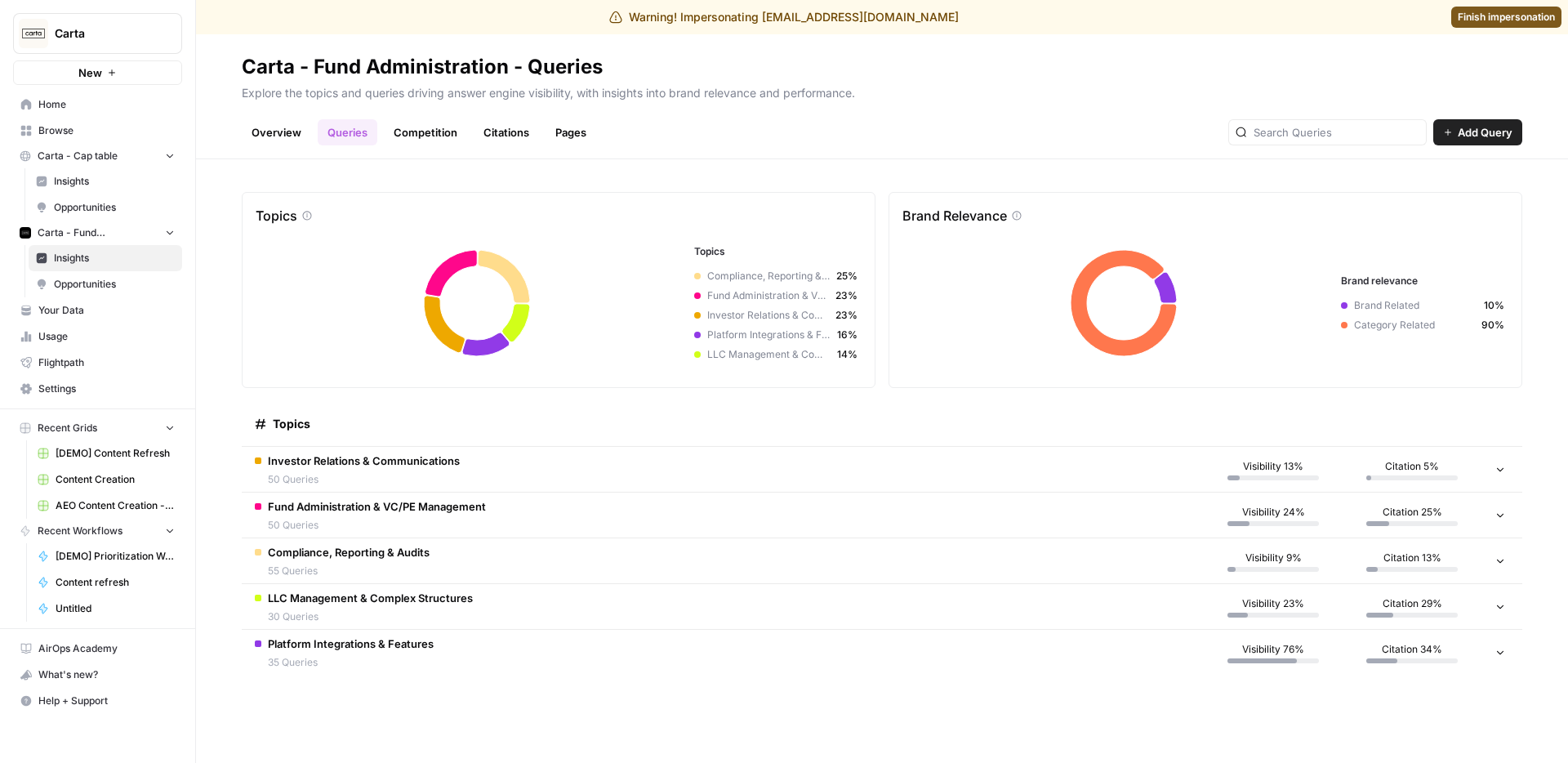
click at [456, 60] on div "Carta - Fund Administration - Queries" at bounding box center [422, 67] width 361 height 26
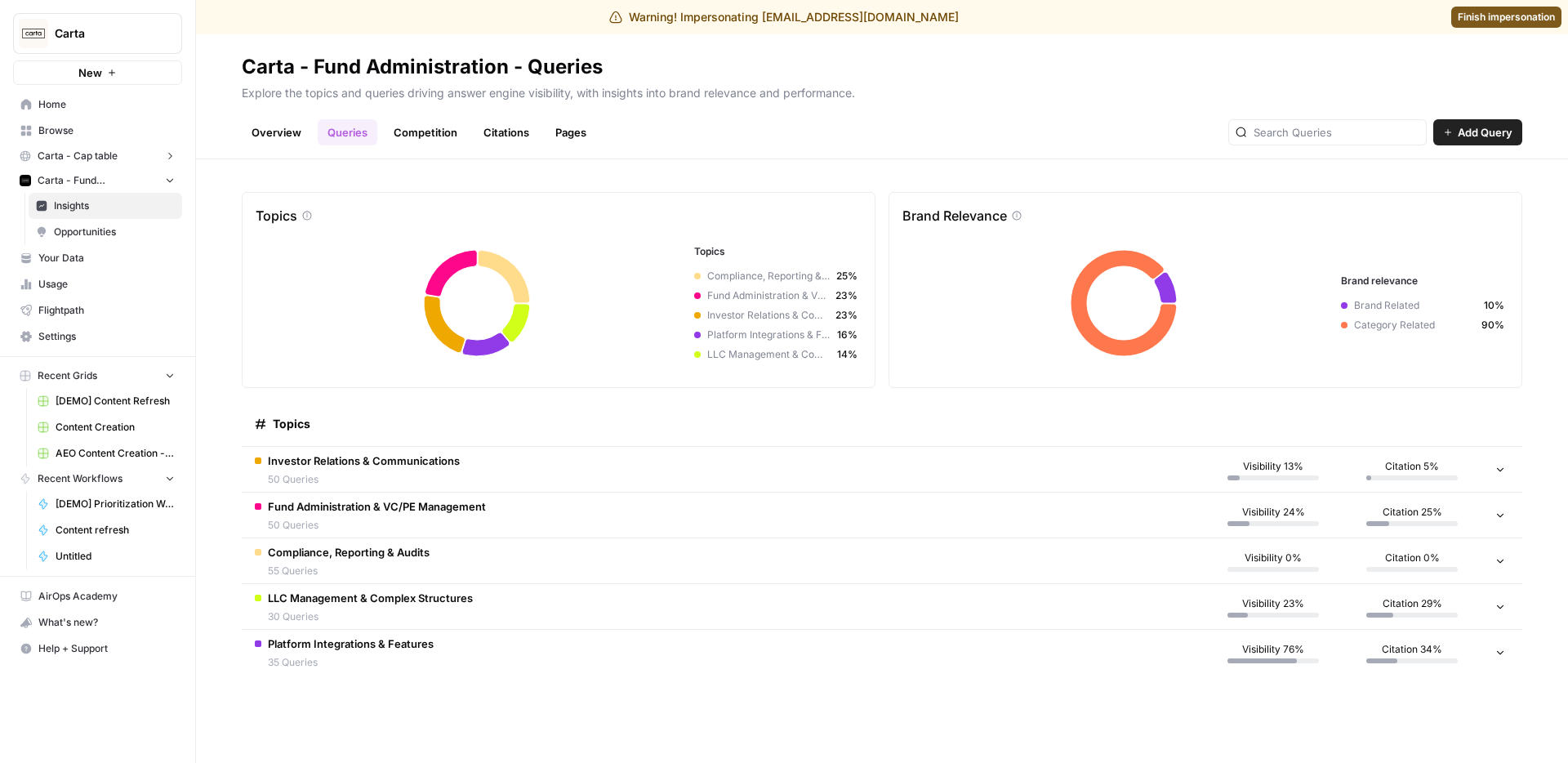
click at [92, 158] on span "Carta - Cap table" at bounding box center [77, 156] width 80 height 15
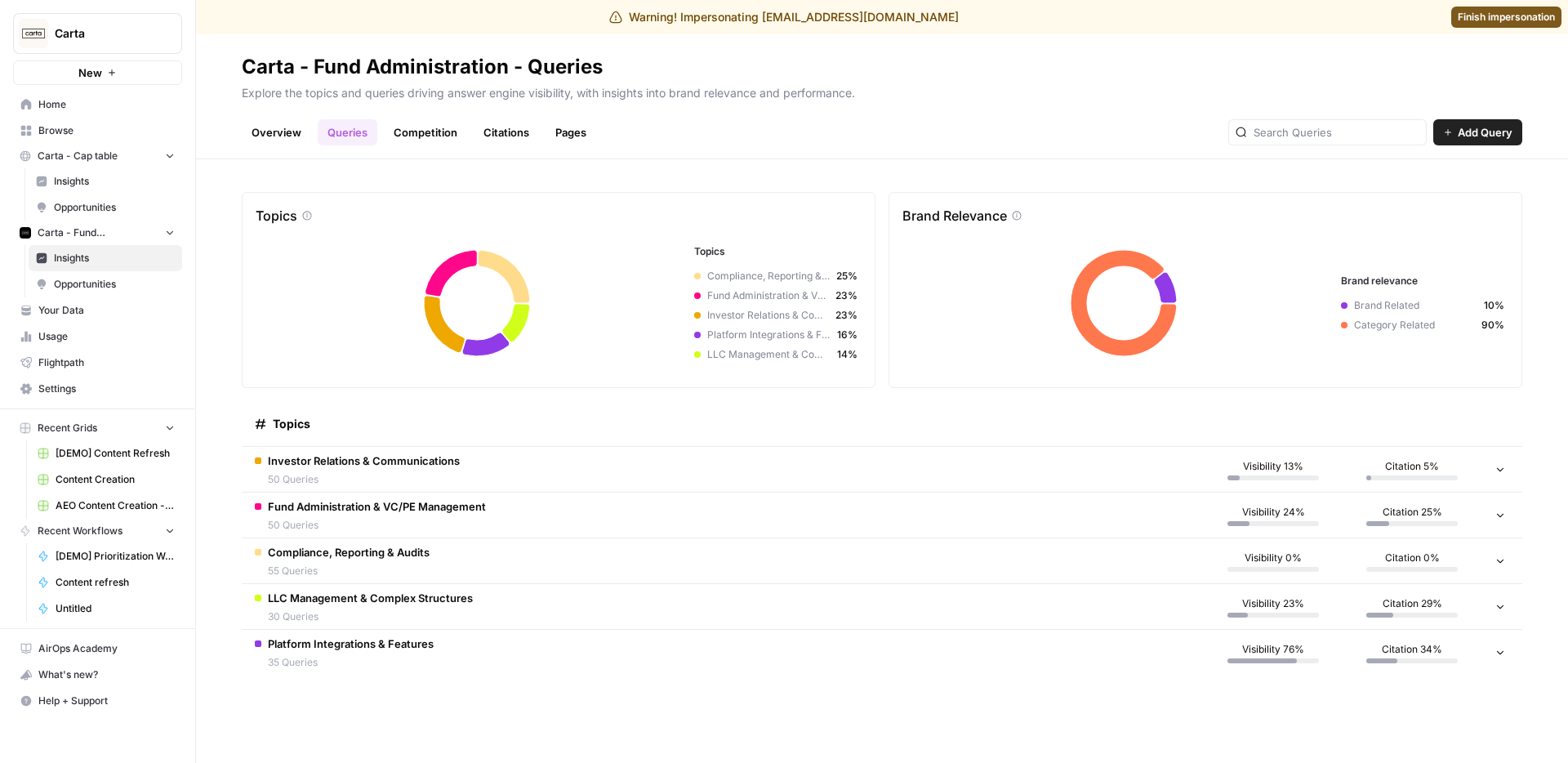
click at [94, 180] on span "Insights" at bounding box center [114, 181] width 121 height 15
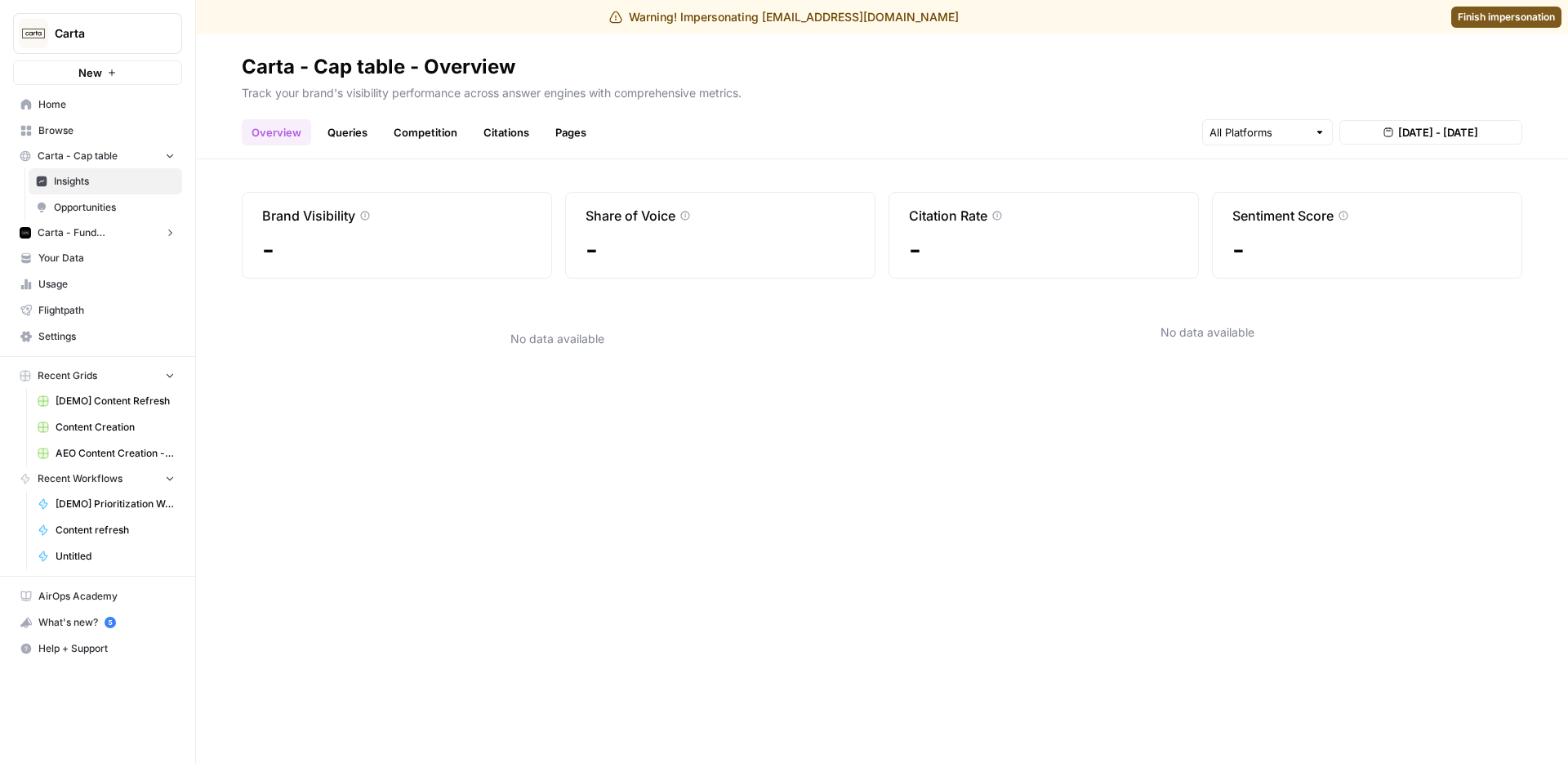
click at [344, 138] on link "Queries" at bounding box center [347, 132] width 59 height 26
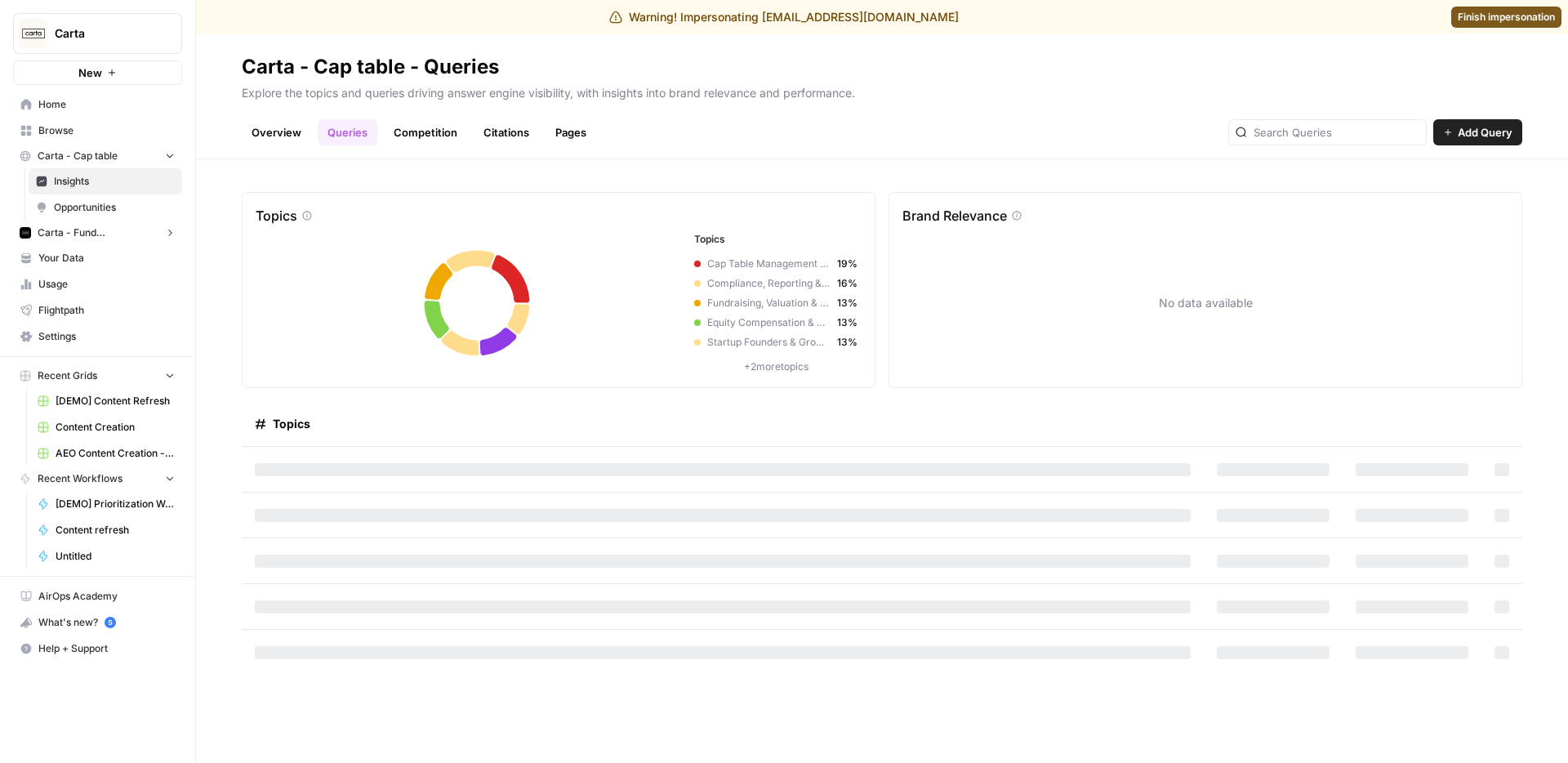
click at [1243, 59] on h2 "Carta - Cap table - Queries" at bounding box center [882, 67] width 1281 height 26
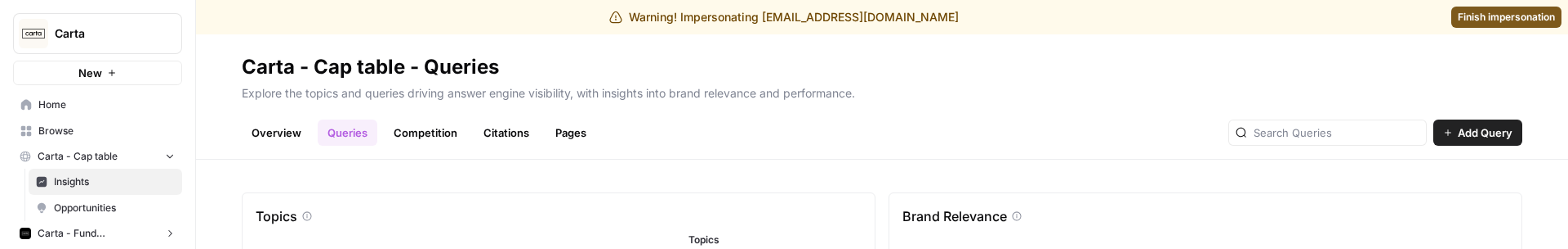
click at [392, 138] on link "Competition" at bounding box center [425, 132] width 83 height 26
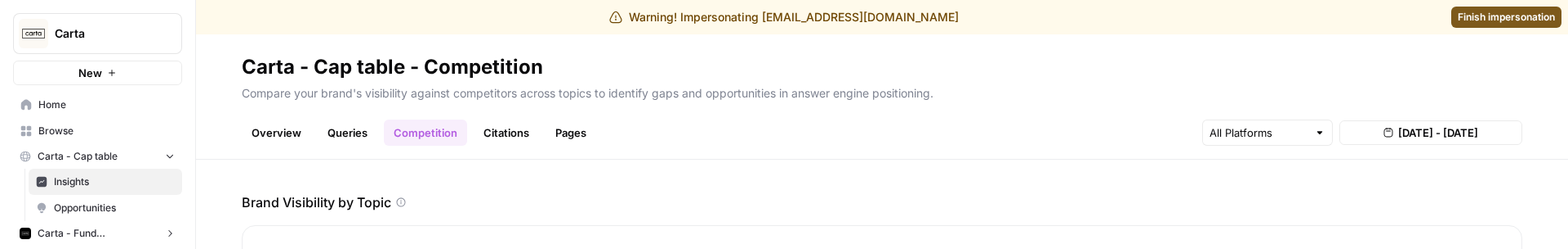
click at [343, 134] on link "Queries" at bounding box center [347, 132] width 59 height 26
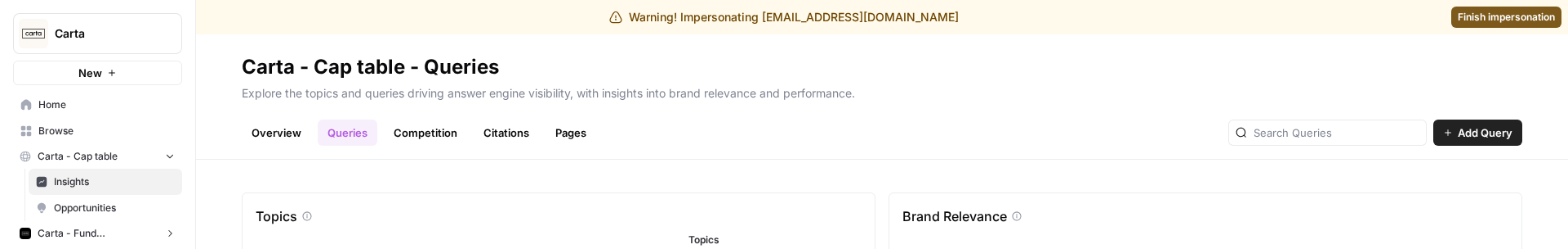
click at [414, 129] on link "Competition" at bounding box center [425, 132] width 83 height 26
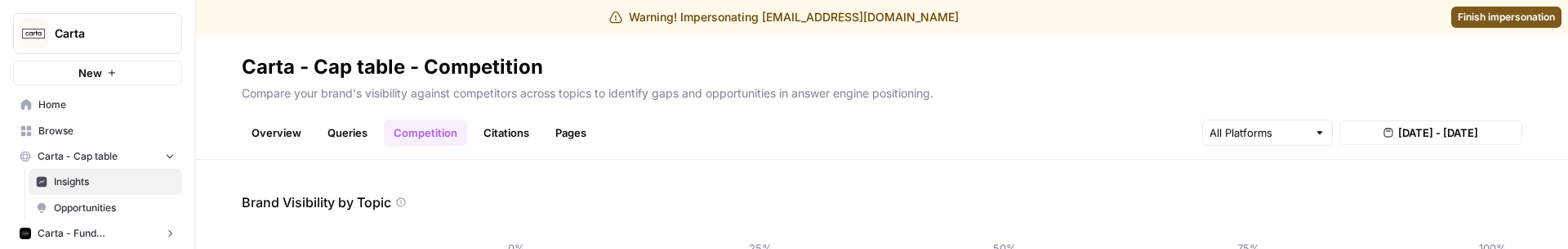
click at [345, 135] on link "Queries" at bounding box center [347, 132] width 59 height 26
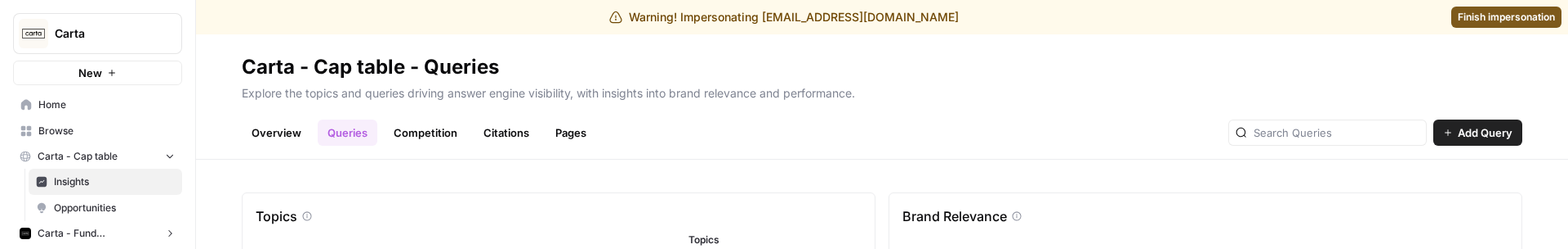
click at [260, 140] on link "Overview" at bounding box center [276, 132] width 69 height 26
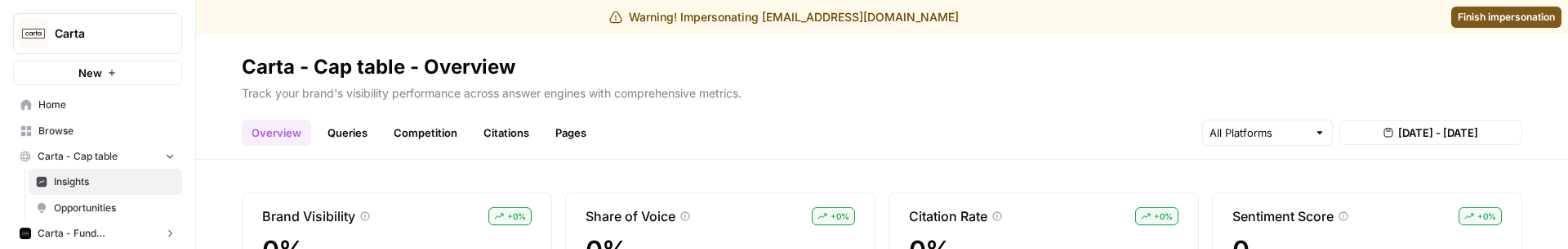
click at [328, 141] on link "Queries" at bounding box center [347, 132] width 59 height 26
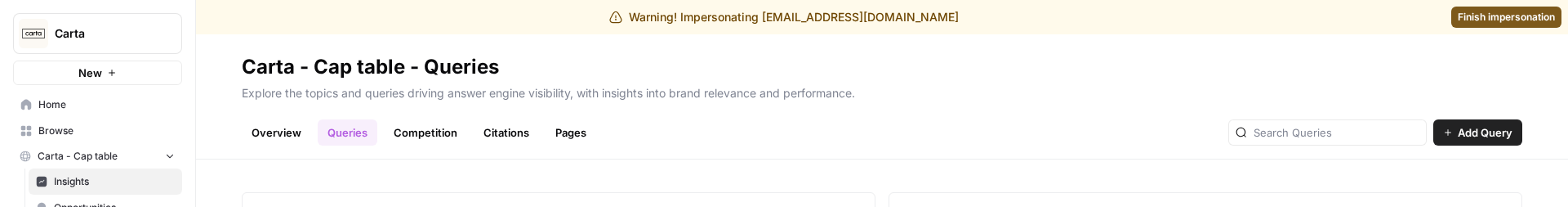
click at [1466, 3] on div "Warning! Impersonating amr@airops.com Finish impersonation" at bounding box center [784, 17] width 1568 height 35
click at [1468, 27] on link "Finish impersonation" at bounding box center [1506, 16] width 110 height 21
